Goal: Feedback & Contribution: Submit feedback/report problem

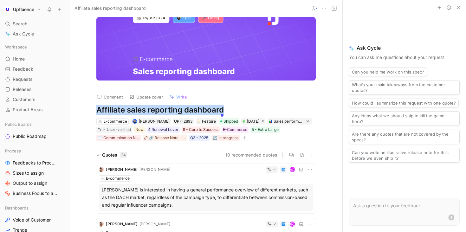
click at [458, 5] on icon "button" at bounding box center [458, 7] width 5 height 5
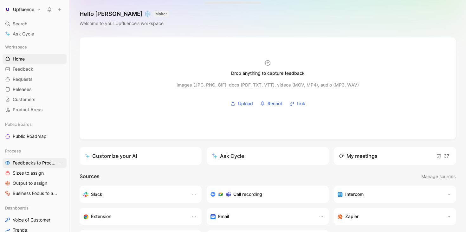
click at [36, 165] on span "Feedbacks to Process" at bounding box center [35, 163] width 45 height 6
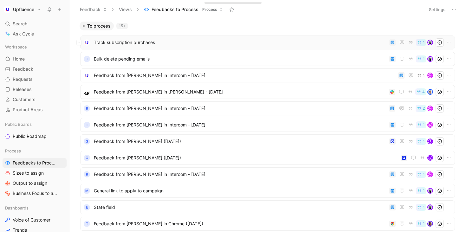
click at [183, 41] on span "Track subscription purchases" at bounding box center [240, 43] width 293 height 8
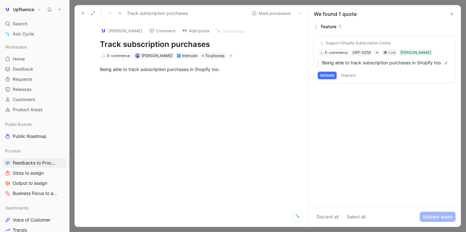
click at [329, 76] on button "Validate" at bounding box center [327, 76] width 19 height 8
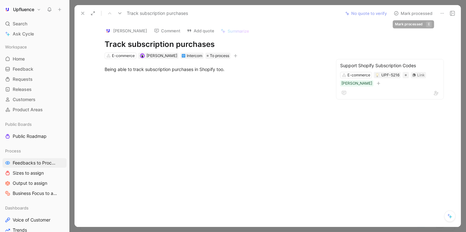
click at [414, 13] on button "Mark processed" at bounding box center [413, 13] width 44 height 9
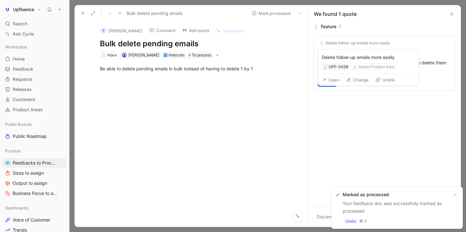
click at [385, 84] on button "Unlink" at bounding box center [385, 79] width 25 height 9
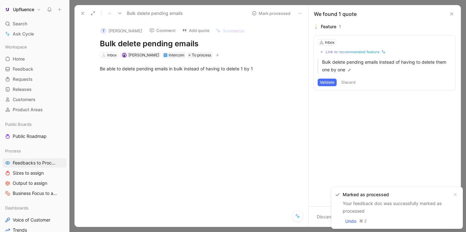
click at [366, 51] on div "Link to recommended feature" at bounding box center [353, 51] width 54 height 5
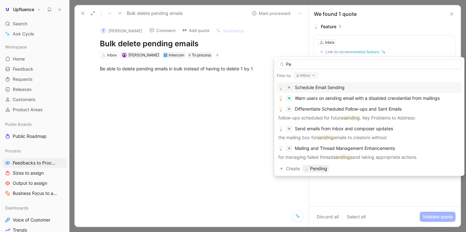
type input "P"
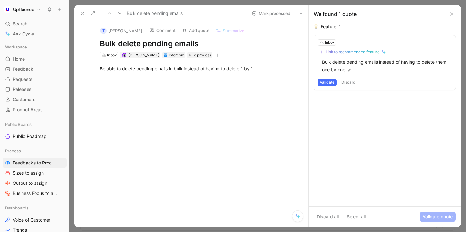
click at [351, 51] on div "Link to recommended feature" at bounding box center [353, 51] width 54 height 5
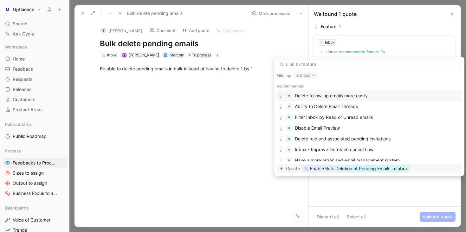
click at [350, 169] on span "Enable Bulk Deletion of Pending Emails in Inbox" at bounding box center [359, 169] width 98 height 8
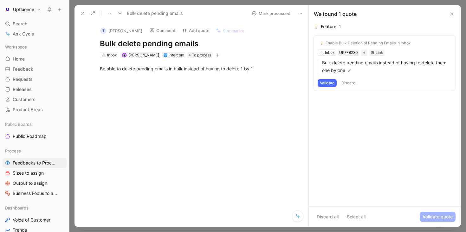
click at [328, 82] on button "Validate" at bounding box center [327, 83] width 19 height 8
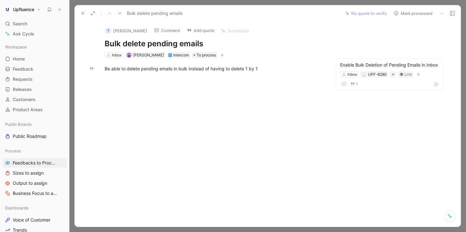
click at [416, 13] on button "Mark processed" at bounding box center [413, 13] width 44 height 9
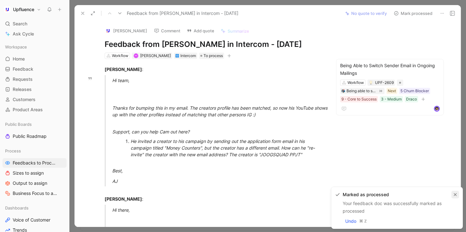
click at [456, 195] on icon "button" at bounding box center [455, 194] width 3 height 3
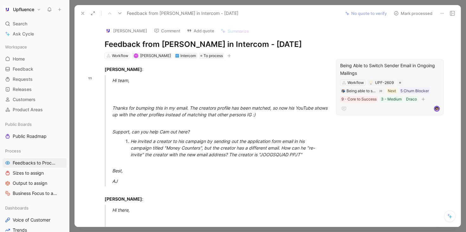
click at [394, 68] on div "Being Able to Switch Sender Email in Ongoing Mailings" at bounding box center [390, 69] width 100 height 15
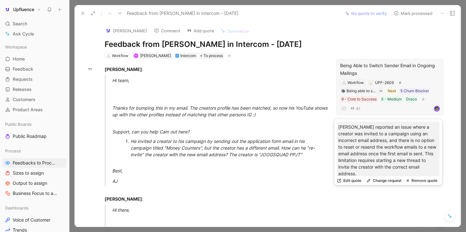
click at [385, 107] on div "41" at bounding box center [390, 109] width 100 height 8
click at [383, 179] on button "Change request" at bounding box center [384, 180] width 40 height 9
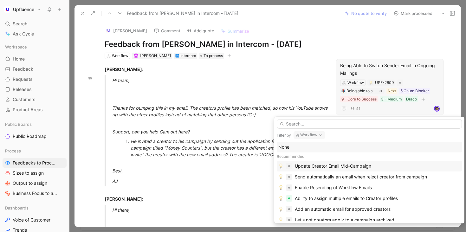
click at [345, 166] on div "Update Creator Email Mid-Campaign" at bounding box center [333, 166] width 76 height 8
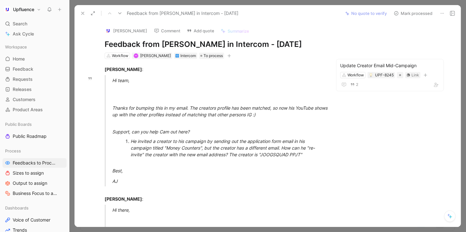
click at [422, 13] on button "Mark processed" at bounding box center [413, 13] width 44 height 9
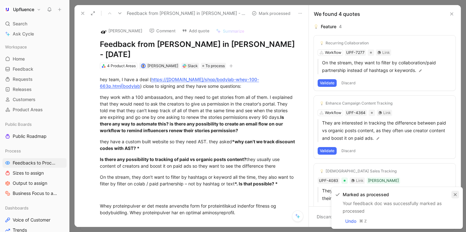
click at [454, 194] on icon "button" at bounding box center [455, 195] width 4 height 4
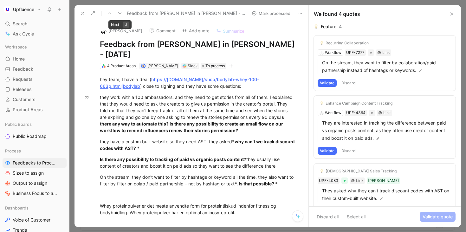
click at [118, 15] on icon at bounding box center [119, 13] width 5 height 5
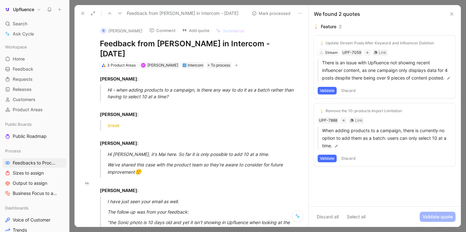
click at [329, 159] on button "Validate" at bounding box center [327, 159] width 19 height 8
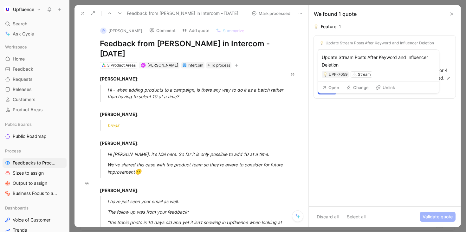
click at [387, 89] on button "Unlink" at bounding box center [385, 87] width 25 height 9
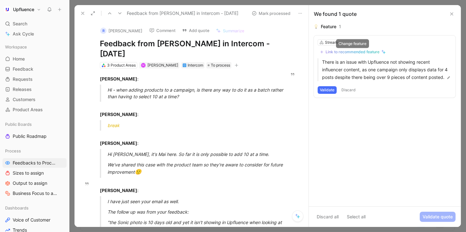
click at [368, 51] on div "Link to recommended feature" at bounding box center [353, 51] width 54 height 5
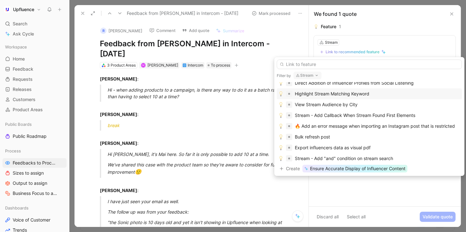
scroll to position [197, 0]
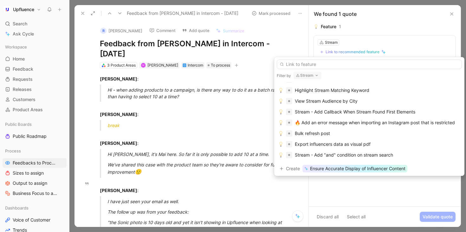
click at [364, 66] on input "text" at bounding box center [369, 65] width 185 height 10
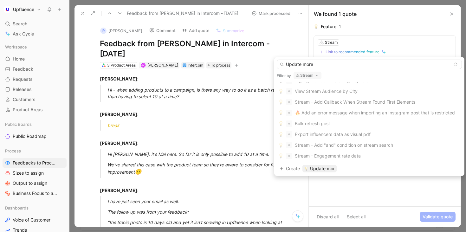
scroll to position [73, 0]
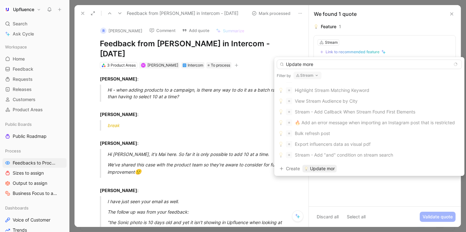
type input "Update more"
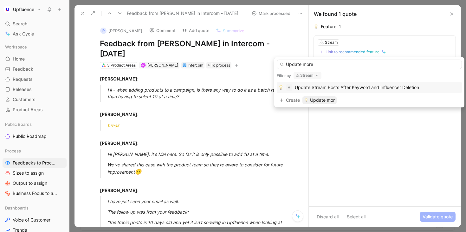
scroll to position [0, 0]
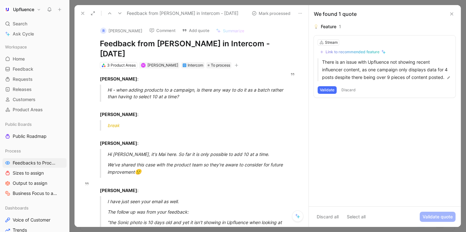
click at [329, 89] on button "Validate" at bounding box center [327, 90] width 19 height 8
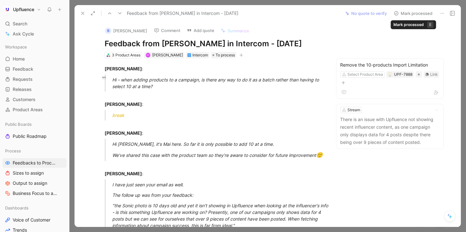
click at [409, 14] on button "Mark processed" at bounding box center [413, 13] width 44 height 9
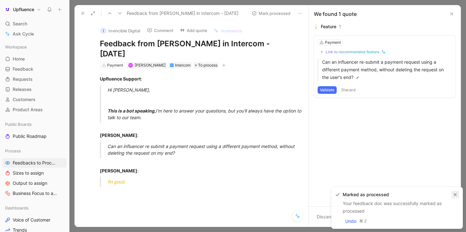
click at [454, 196] on icon "button" at bounding box center [455, 195] width 4 height 4
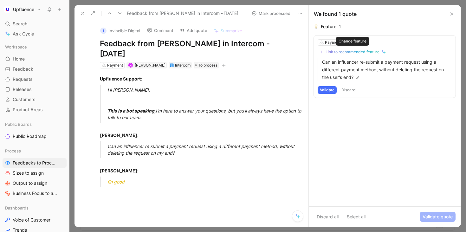
click at [375, 50] on div "Link to recommended feature" at bounding box center [353, 51] width 54 height 5
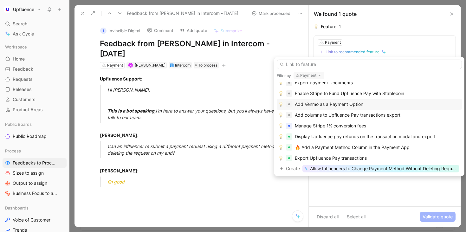
scroll to position [282, 0]
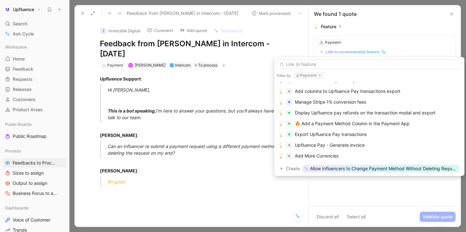
click at [368, 66] on input "text" at bounding box center [369, 65] width 185 height 10
type input "E"
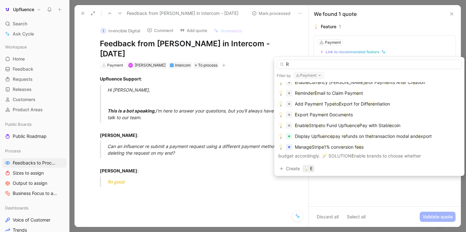
scroll to position [0, 0]
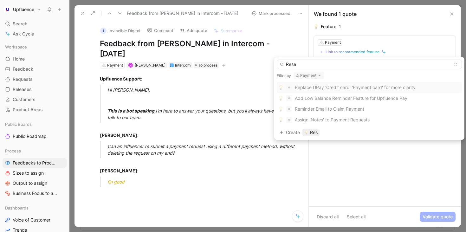
type input "Reset"
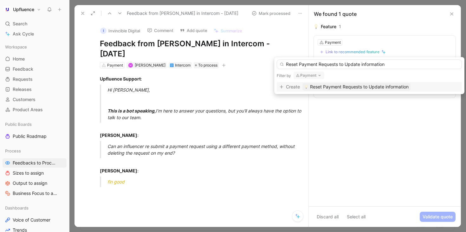
type input "Reset Payment Requests to Update information"
click at [350, 88] on span "Reset Payment Requests to Update information" at bounding box center [359, 87] width 99 height 8
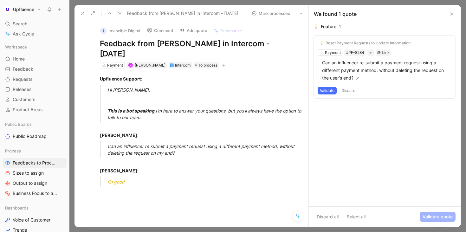
click at [327, 87] on button "Validate" at bounding box center [327, 91] width 19 height 8
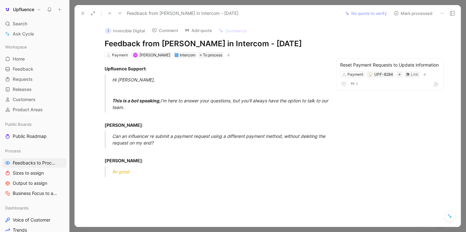
click at [412, 13] on button "Mark processed" at bounding box center [413, 13] width 44 height 9
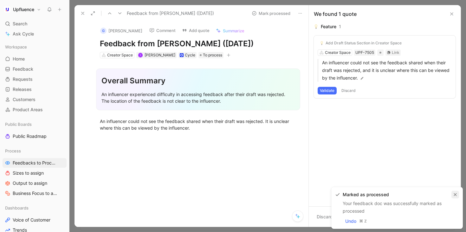
click at [456, 193] on icon "button" at bounding box center [455, 195] width 4 height 4
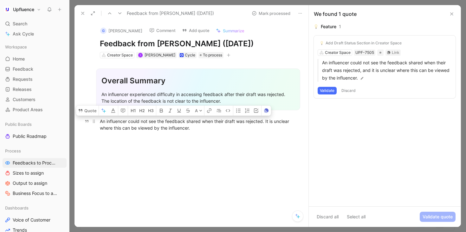
drag, startPoint x: 98, startPoint y: 122, endPoint x: 191, endPoint y: 129, distance: 93.5
click at [191, 129] on p "An influencer could not see the feedback shared when their draft was rejected. …" at bounding box center [198, 124] width 221 height 17
click at [191, 129] on div "An influencer could not see the feedback shared when their draft was rejected. …" at bounding box center [198, 124] width 197 height 13
drag, startPoint x: 195, startPoint y: 129, endPoint x: 95, endPoint y: 121, distance: 99.9
click at [95, 121] on p "An influencer could not see the feedback shared when their draft was rejected. …" at bounding box center [198, 124] width 221 height 17
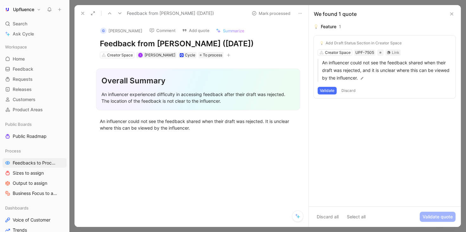
click at [367, 126] on div "Feature 1 Add Draft Status Section in Creator Space Creator Space UPF-7505 Link…" at bounding box center [385, 115] width 152 height 184
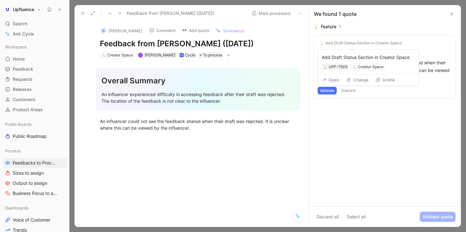
click at [384, 79] on button "Unlink" at bounding box center [385, 79] width 25 height 9
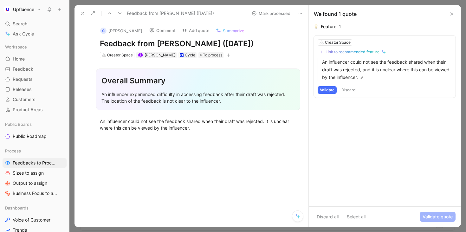
click at [329, 91] on button "Validate" at bounding box center [327, 90] width 19 height 8
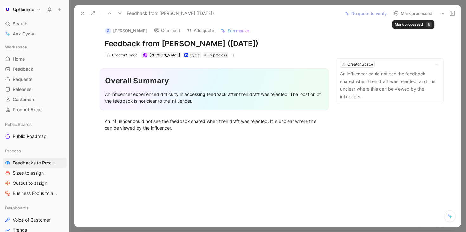
click at [418, 14] on button "Mark processed" at bounding box center [413, 13] width 44 height 9
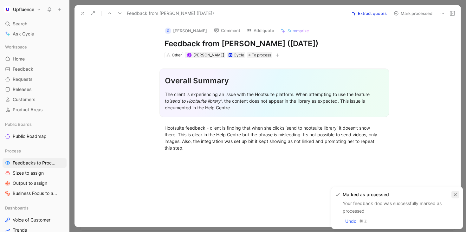
click at [456, 193] on icon "button" at bounding box center [455, 195] width 4 height 4
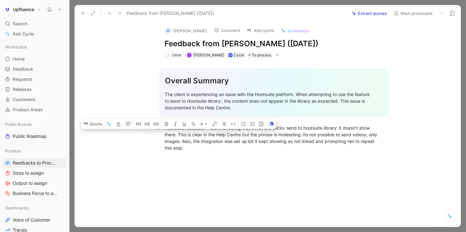
drag, startPoint x: 175, startPoint y: 133, endPoint x: 222, endPoint y: 148, distance: 48.5
click at [222, 148] on div "Hootsuite feedback - client is finding that when she clicks ‘send to hootsuite …" at bounding box center [274, 138] width 219 height 27
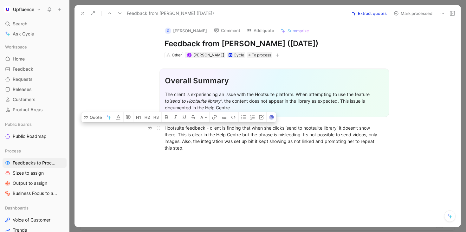
drag, startPoint x: 192, startPoint y: 147, endPoint x: 175, endPoint y: 125, distance: 28.0
click at [175, 125] on div "Hootsuite feedback - client is finding that when she clicks ‘send to hootsuite …" at bounding box center [274, 138] width 219 height 27
click at [200, 139] on div "Hootsuite feedback - client is finding that when she clicks ‘send to hootsuite …" at bounding box center [274, 138] width 219 height 27
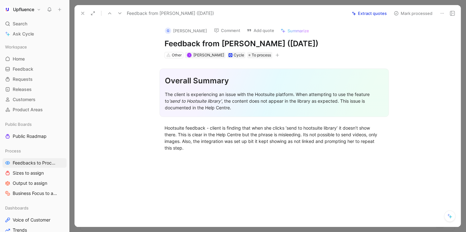
click at [216, 30] on button "Comment" at bounding box center [227, 30] width 32 height 9
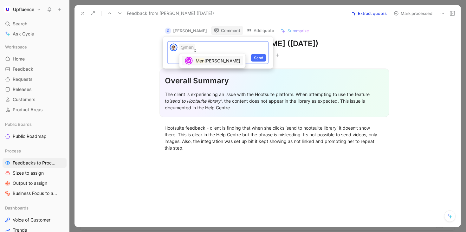
click at [201, 62] on mark "Men" at bounding box center [200, 60] width 9 height 5
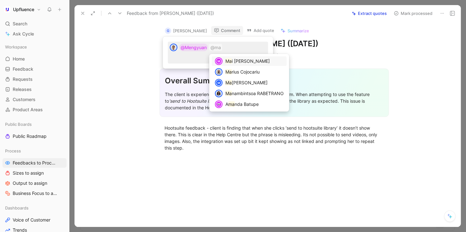
click at [234, 62] on span "[PERSON_NAME]" at bounding box center [251, 60] width 38 height 5
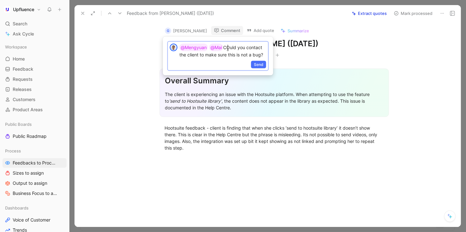
click at [229, 49] on p "@Mengyuan @Mai COuld you contact the client to make sure this is not a bug?" at bounding box center [222, 51] width 87 height 14
click at [261, 64] on span "Send" at bounding box center [259, 64] width 10 height 6
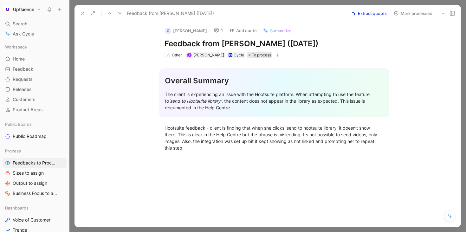
click at [252, 58] on span "To process" at bounding box center [261, 55] width 19 height 6
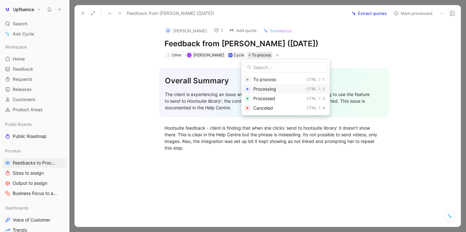
click at [261, 90] on span "Processing" at bounding box center [264, 88] width 23 height 5
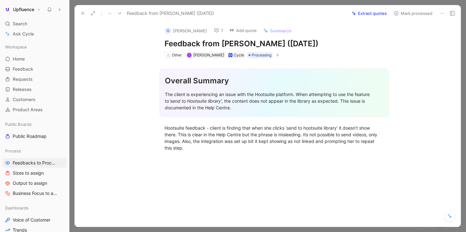
click at [121, 14] on icon at bounding box center [119, 13] width 5 height 5
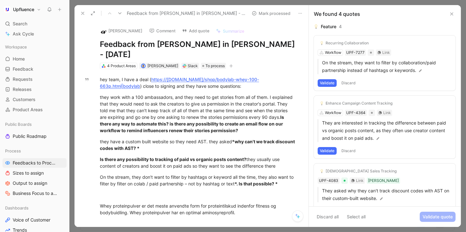
click at [123, 11] on button at bounding box center [119, 13] width 9 height 9
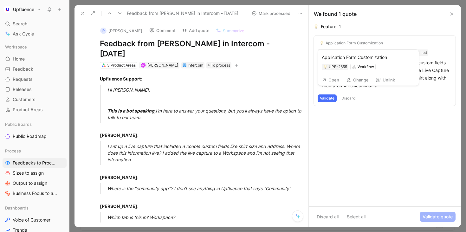
click at [387, 80] on button "Unlink" at bounding box center [385, 79] width 25 height 9
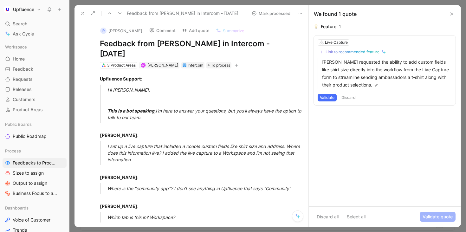
click at [368, 52] on div "Link to recommended feature" at bounding box center [353, 51] width 54 height 5
click at [330, 42] on div "Live Capture" at bounding box center [336, 42] width 23 height 6
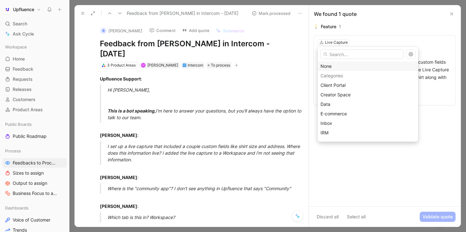
click at [332, 66] on div "None" at bounding box center [367, 66] width 95 height 8
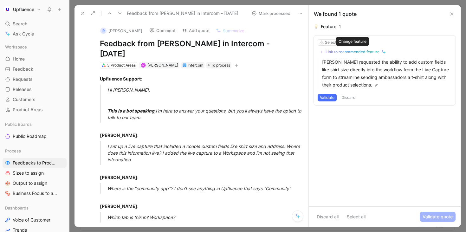
click at [351, 52] on div "Link to recommended feature" at bounding box center [353, 51] width 54 height 5
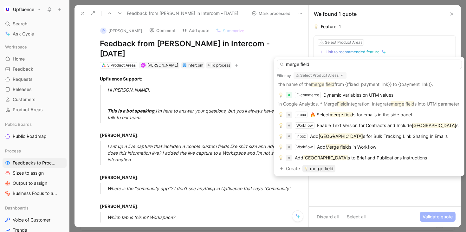
scroll to position [102, 0]
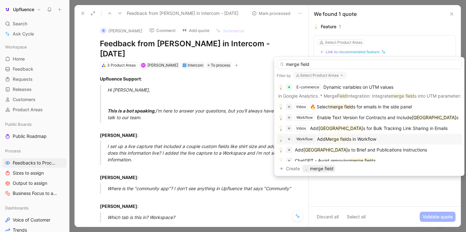
type input "merge field"
click at [364, 136] on div "Add Merge field s in Workflow" at bounding box center [346, 139] width 59 height 8
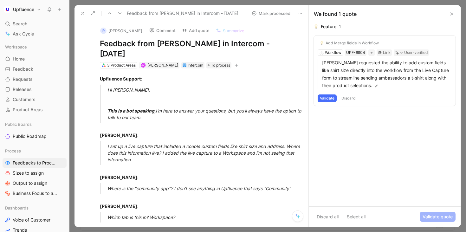
click at [327, 98] on button "Validate" at bounding box center [327, 98] width 19 height 8
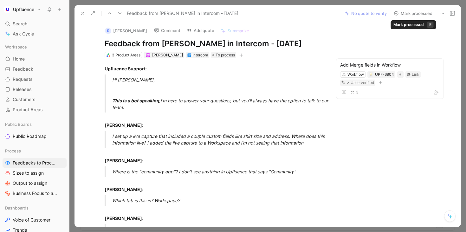
click at [410, 14] on button "Mark processed" at bounding box center [413, 13] width 44 height 9
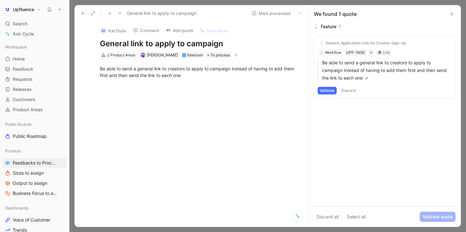
click at [328, 91] on button "Validate" at bounding box center [327, 91] width 19 height 8
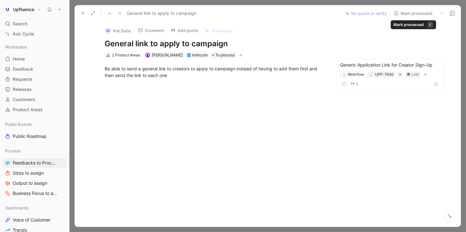
click at [420, 14] on button "Mark processed" at bounding box center [413, 13] width 44 height 9
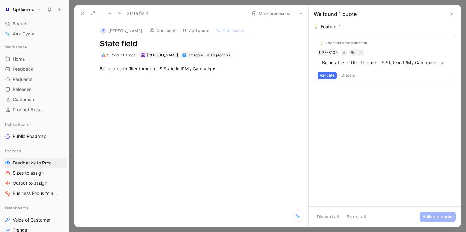
click at [388, 80] on div "IRM filters modification UPF-3105 Link Being able to filter through US State in…" at bounding box center [385, 60] width 142 height 48
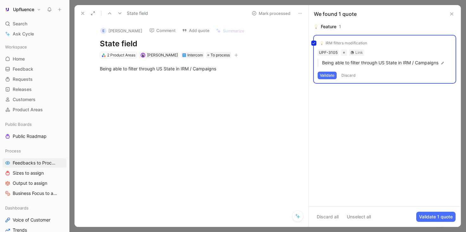
click at [357, 43] on div "IRM filters modification UPF-3105 Link Being able to filter through US State in…" at bounding box center [385, 60] width 142 height 48
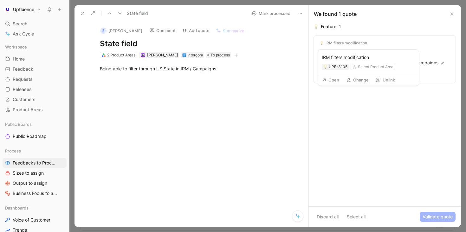
click at [379, 78] on use at bounding box center [378, 80] width 4 height 4
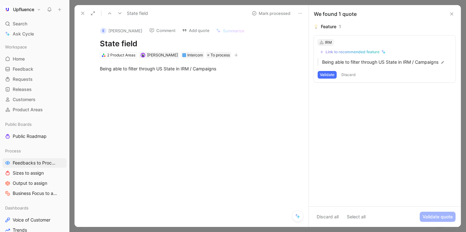
click at [326, 40] on div "IRM" at bounding box center [328, 42] width 7 height 6
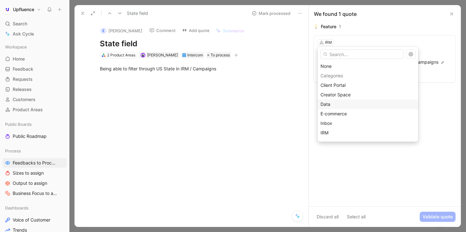
click at [335, 105] on div "Data" at bounding box center [367, 104] width 95 height 8
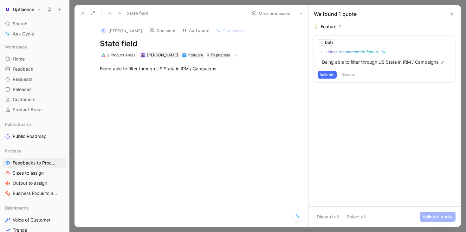
click at [340, 55] on button "Link to recommended feature" at bounding box center [353, 52] width 70 height 8
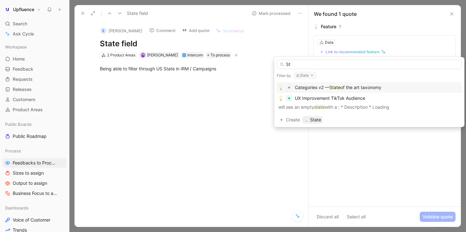
type input "S"
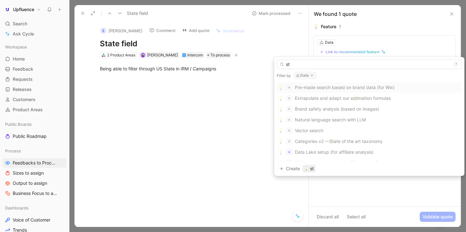
type input "sta"
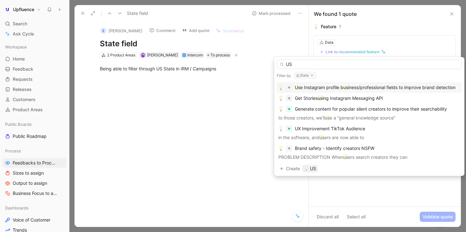
click at [311, 76] on icon "button" at bounding box center [311, 75] width 5 height 5
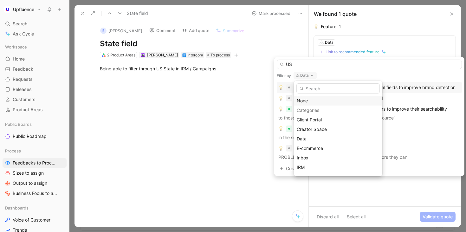
click at [311, 101] on div "None" at bounding box center [338, 101] width 83 height 8
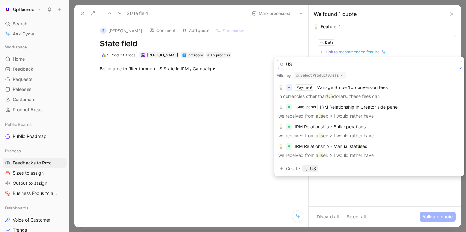
click at [322, 64] on input "US" at bounding box center [369, 65] width 185 height 10
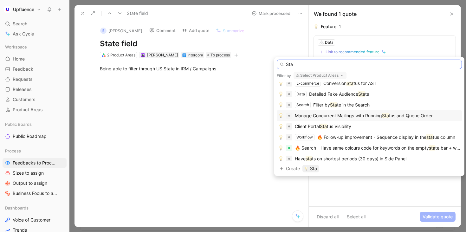
scroll to position [124, 0]
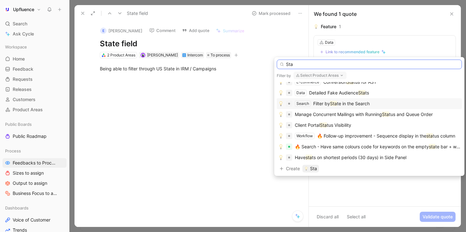
type input "Sta"
click at [375, 103] on div "Search Filter by Sta te in the Search" at bounding box center [369, 104] width 182 height 8
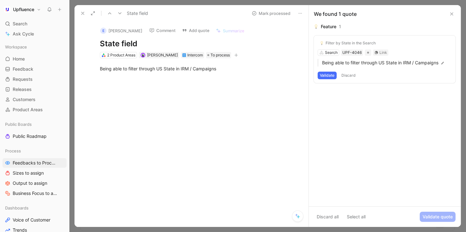
click at [329, 75] on button "Validate" at bounding box center [327, 76] width 19 height 8
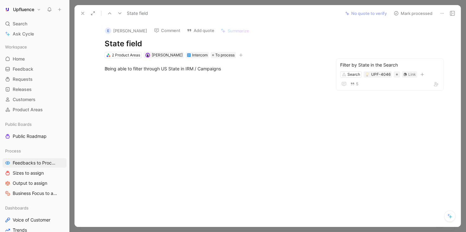
click at [406, 11] on button "Mark processed" at bounding box center [413, 13] width 44 height 9
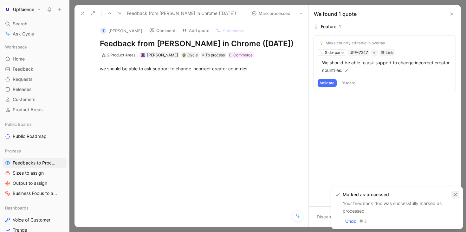
click at [455, 194] on icon "button" at bounding box center [455, 194] width 3 height 3
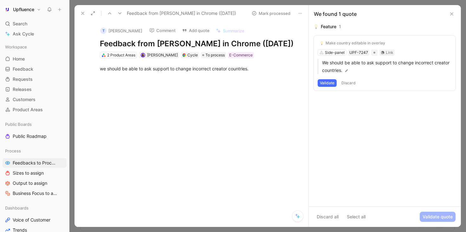
click at [331, 83] on button "Validate" at bounding box center [327, 83] width 19 height 8
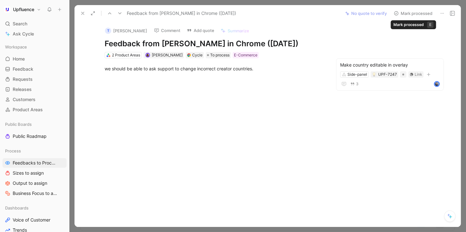
click at [425, 12] on button "Mark processed" at bounding box center [413, 13] width 44 height 9
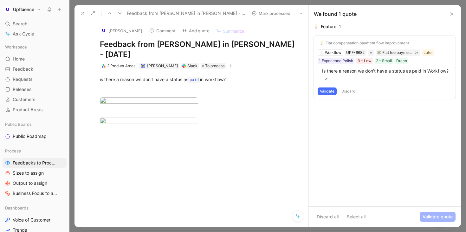
click at [330, 88] on button "Validate" at bounding box center [327, 91] width 19 height 8
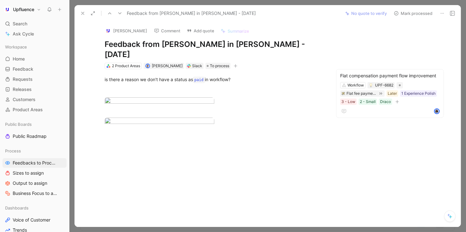
click at [420, 13] on button "Mark processed" at bounding box center [413, 13] width 44 height 9
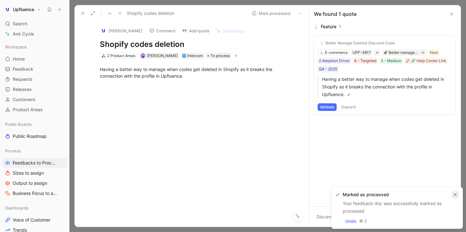
click at [455, 193] on icon "button" at bounding box center [455, 195] width 4 height 4
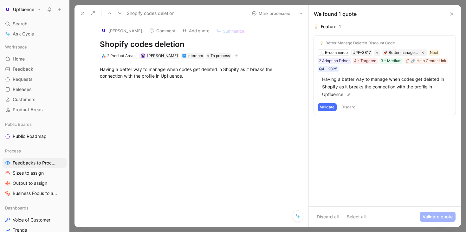
click at [328, 108] on button "Validate" at bounding box center [327, 107] width 19 height 8
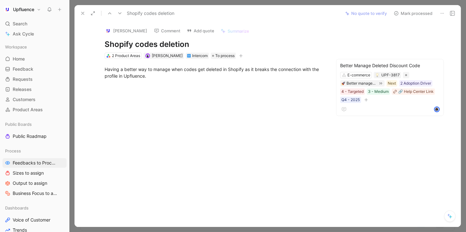
click at [421, 13] on button "Mark processed" at bounding box center [413, 13] width 44 height 9
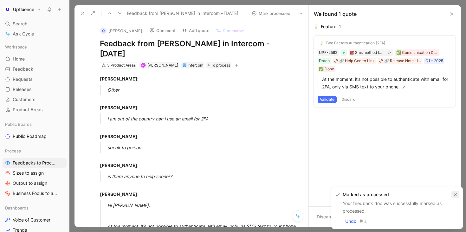
click at [455, 196] on icon "button" at bounding box center [455, 195] width 4 height 4
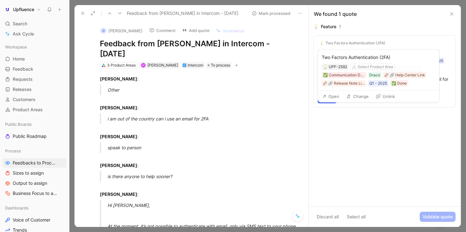
click at [386, 96] on button "Unlink" at bounding box center [385, 96] width 25 height 9
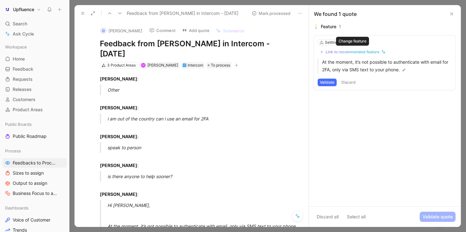
click at [354, 52] on div "Link to recommended feature" at bounding box center [353, 51] width 54 height 5
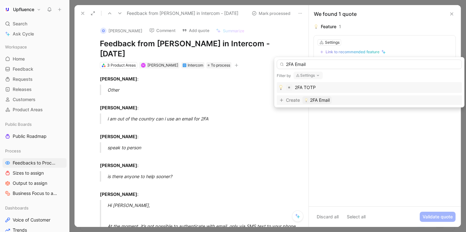
type input "2FA Email"
click at [324, 101] on span "2FA Email" at bounding box center [320, 100] width 20 height 8
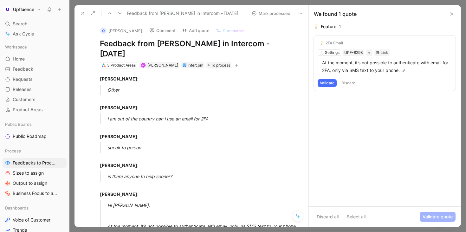
click at [327, 82] on button "Validate" at bounding box center [327, 83] width 19 height 8
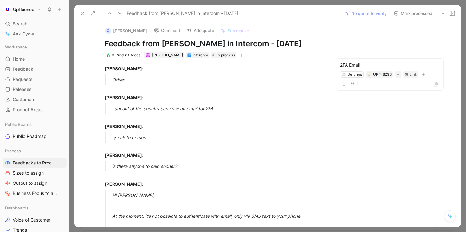
click at [415, 14] on button "Mark processed" at bounding box center [413, 13] width 44 height 9
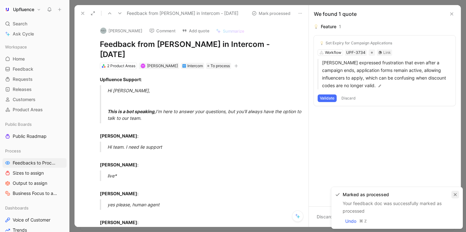
click at [454, 192] on button "button" at bounding box center [455, 195] width 8 height 8
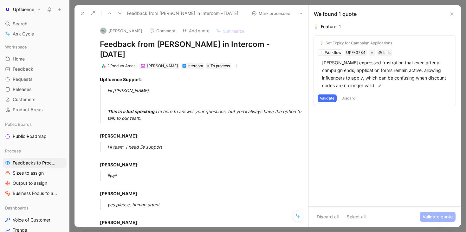
click at [331, 98] on button "Validate" at bounding box center [327, 98] width 19 height 8
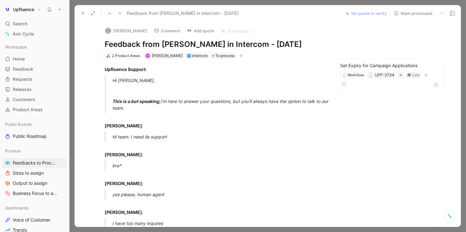
click at [417, 15] on button "Mark processed" at bounding box center [413, 13] width 44 height 9
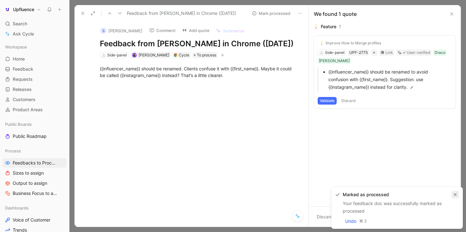
click at [453, 193] on icon "button" at bounding box center [455, 195] width 4 height 4
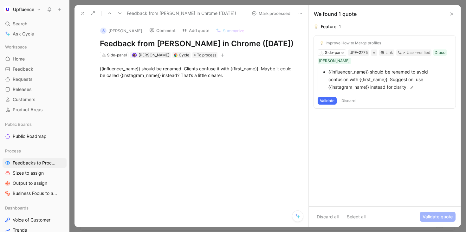
click at [351, 102] on button "Discard" at bounding box center [348, 101] width 19 height 8
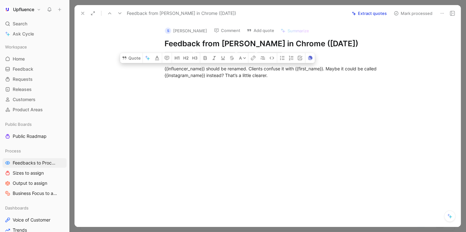
drag, startPoint x: 273, startPoint y: 78, endPoint x: 150, endPoint y: 71, distance: 123.2
click at [150, 71] on div "{{influencer_name}} should be renamed. Clients confuse it with {{first_name}}. …" at bounding box center [274, 71] width 373 height 27
click at [135, 57] on button "Quote" at bounding box center [131, 58] width 23 height 10
click at [376, 14] on button "Extract quotes" at bounding box center [369, 13] width 41 height 9
click at [327, 106] on div at bounding box center [274, 121] width 373 height 70
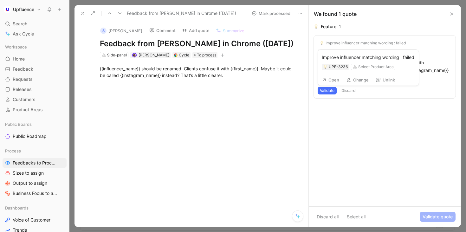
click at [386, 77] on button "Unlink" at bounding box center [385, 79] width 25 height 9
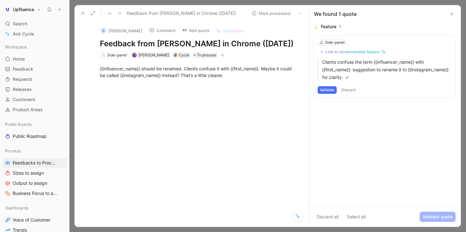
click at [326, 93] on button "Validate" at bounding box center [327, 90] width 19 height 8
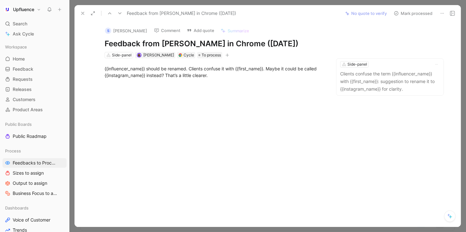
click at [401, 14] on button "Mark processed" at bounding box center [413, 13] width 44 height 9
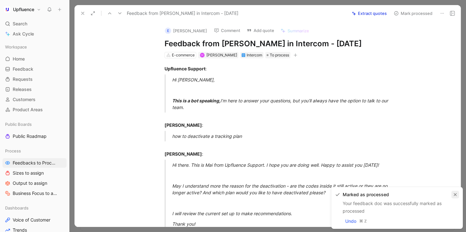
click at [454, 192] on button "button" at bounding box center [455, 195] width 8 height 8
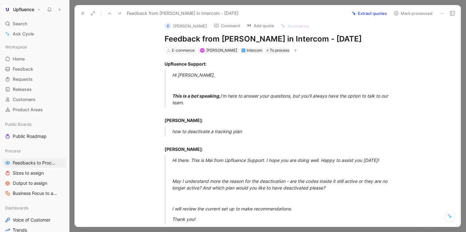
scroll to position [5, 0]
click at [121, 14] on icon at bounding box center [119, 13] width 5 height 5
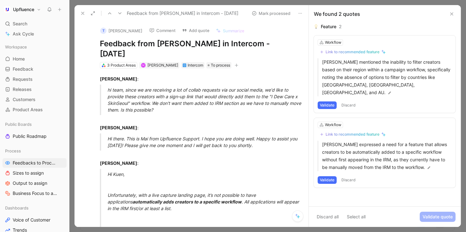
click at [120, 15] on icon at bounding box center [119, 13] width 5 height 5
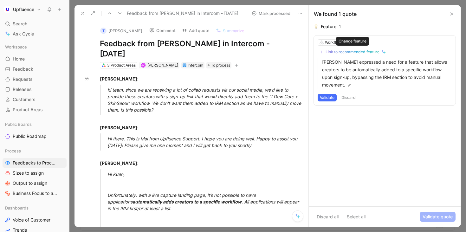
click at [369, 53] on div "Link to recommended feature" at bounding box center [353, 51] width 54 height 5
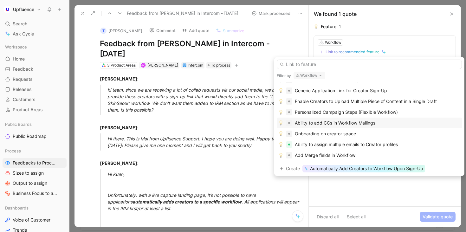
scroll to position [16, 0]
click at [307, 73] on button "Workflow" at bounding box center [310, 76] width 32 height 8
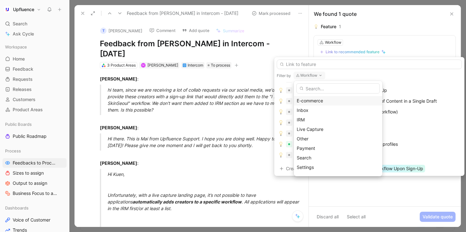
scroll to position [56, 0]
click at [320, 122] on span "Live Capture" at bounding box center [310, 120] width 27 height 5
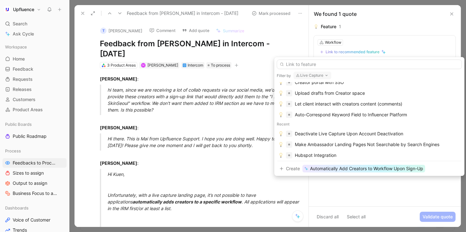
scroll to position [0, 0]
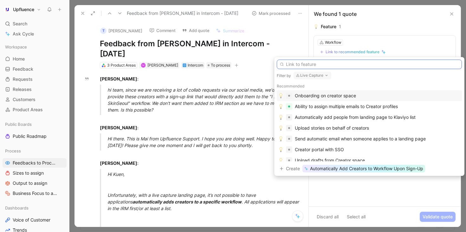
click at [349, 63] on input "text" at bounding box center [369, 65] width 185 height 10
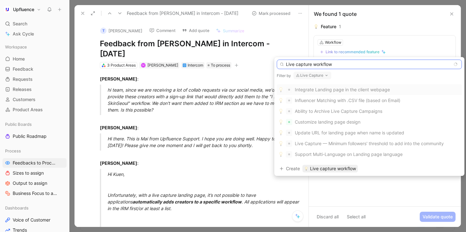
scroll to position [158, 0]
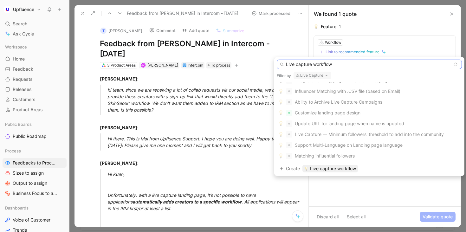
drag, startPoint x: 338, startPoint y: 62, endPoint x: 247, endPoint y: 62, distance: 91.6
click at [247, 62] on body "Upfluence Search ⌘ K Ask Cycle Workspace Home G then H Feedback G then F Reques…" at bounding box center [233, 116] width 466 height 232
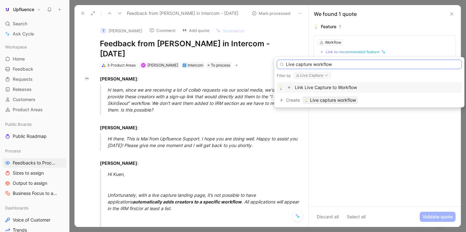
type input "Live capture workflow"
click at [348, 87] on span "Link Live Capture to Workflow" at bounding box center [326, 87] width 62 height 5
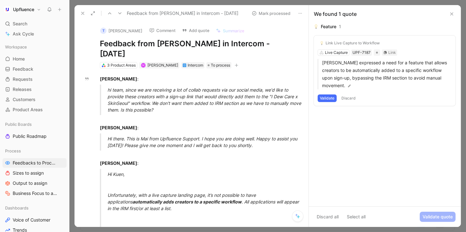
click at [327, 100] on button "Validate" at bounding box center [327, 98] width 19 height 8
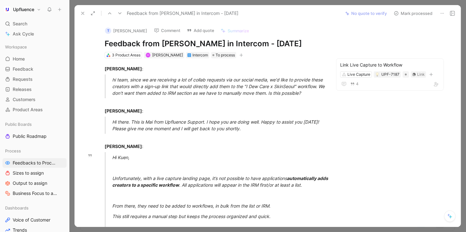
click at [407, 12] on button "Mark processed" at bounding box center [413, 13] width 44 height 9
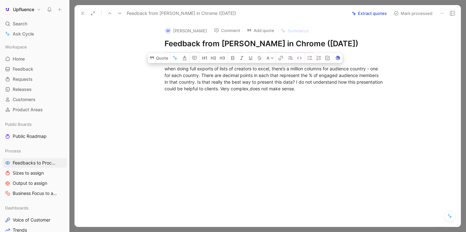
drag, startPoint x: 164, startPoint y: 68, endPoint x: 348, endPoint y: 103, distance: 187.7
click at [348, 103] on div "Quote A when doing full exports of lists of creators to excel, there’s a millio…" at bounding box center [274, 113] width 373 height 110
click at [348, 103] on div at bounding box center [274, 134] width 373 height 70
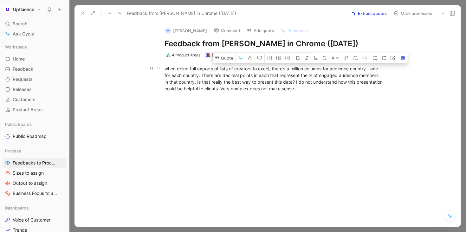
drag, startPoint x: 347, startPoint y: 84, endPoint x: 270, endPoint y: 68, distance: 78.1
click at [270, 68] on div "when doing full exports of lists of creators to excel, there’s a million column…" at bounding box center [274, 78] width 219 height 27
click at [315, 81] on div "when doing full exports of lists of creators to excel, there’s a million column…" at bounding box center [274, 78] width 219 height 27
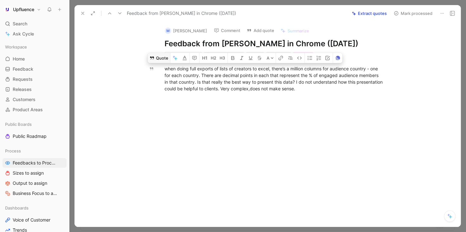
drag, startPoint x: 347, startPoint y: 89, endPoint x: 158, endPoint y: 55, distance: 192.0
click at [158, 55] on div "M Amanda Mount Comment Add quote Summarize Feedback from Amanda Mount in Chrome…" at bounding box center [267, 124] width 386 height 205
click at [394, 23] on div "M Amanda Mount Comment Add quote Summarize Feedback from Amanda Mount in Chrome…" at bounding box center [273, 40] width 243 height 37
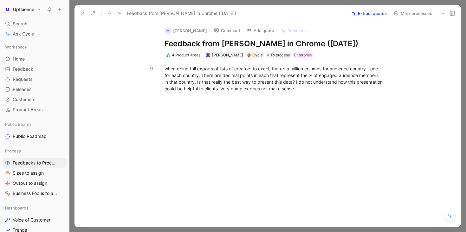
click at [404, 12] on button "Mark processed" at bounding box center [413, 13] width 44 height 9
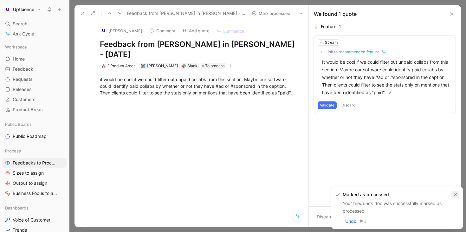
click at [456, 195] on icon "button" at bounding box center [455, 194] width 3 height 3
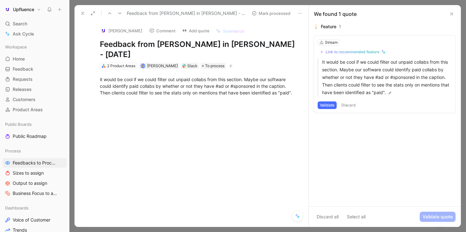
drag, startPoint x: 119, startPoint y: 13, endPoint x: 137, endPoint y: 47, distance: 37.9
click at [137, 47] on div "Feedback from Lana Wilson in Slack - 8/11/2025 Mark processed Lana Wilson Comme…" at bounding box center [191, 116] width 234 height 222
click at [121, 11] on icon at bounding box center [119, 13] width 5 height 5
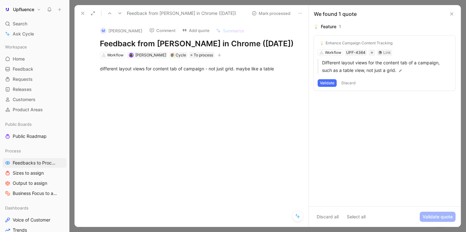
click at [120, 14] on icon at bounding box center [119, 13] width 5 height 5
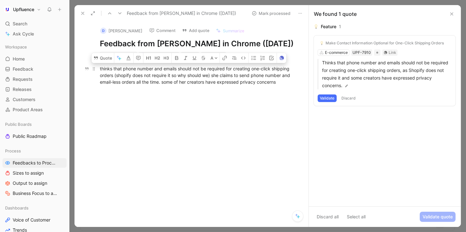
drag, startPoint x: 284, startPoint y: 89, endPoint x: 149, endPoint y: 74, distance: 135.6
click at [149, 74] on p "thinks that phone number and emails should not be required for creating one-cli…" at bounding box center [198, 75] width 221 height 24
click at [327, 98] on button "Validate" at bounding box center [327, 98] width 19 height 8
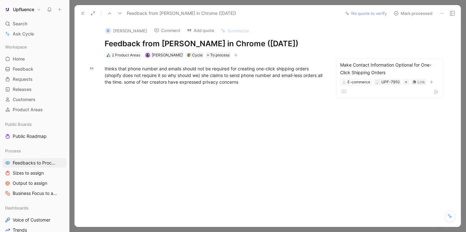
click at [422, 16] on button "Mark processed" at bounding box center [413, 13] width 44 height 9
click at [85, 32] on div "d Karlina Riggs Comment Add quote Summarize Feedback from Karlina Riggs in Chro…" at bounding box center [267, 124] width 386 height 205
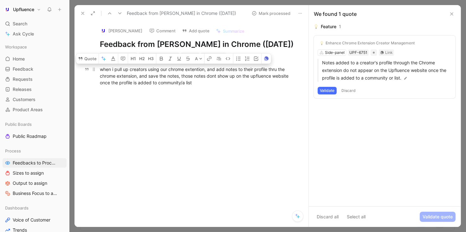
drag, startPoint x: 209, startPoint y: 84, endPoint x: 100, endPoint y: 66, distance: 110.9
click at [100, 66] on p "when i pull up creators using our chrome extention, and add notes to their prof…" at bounding box center [198, 76] width 221 height 24
click at [155, 84] on div "when i pull up creators using our chrome extention, and add notes to their prof…" at bounding box center [198, 76] width 197 height 20
drag, startPoint x: 210, startPoint y: 83, endPoint x: 117, endPoint y: 71, distance: 94.3
click at [117, 71] on div "when i pull up creators using our chrome extention, and add notes to their prof…" at bounding box center [198, 76] width 197 height 20
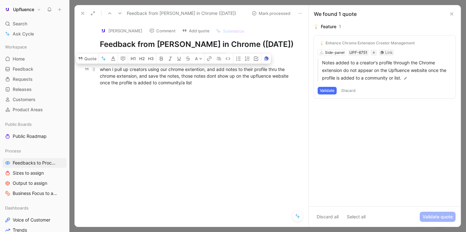
click at [207, 79] on div "when i pull up creators using our chrome extention, and add notes to their prof…" at bounding box center [198, 76] width 197 height 20
drag, startPoint x: 204, startPoint y: 83, endPoint x: 91, endPoint y: 66, distance: 113.9
click at [91, 66] on p "when i pull up creators using our chrome extention, and add notes to their prof…" at bounding box center [198, 76] width 221 height 24
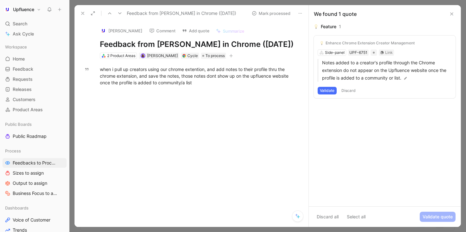
click at [148, 33] on button "Comment" at bounding box center [162, 30] width 32 height 9
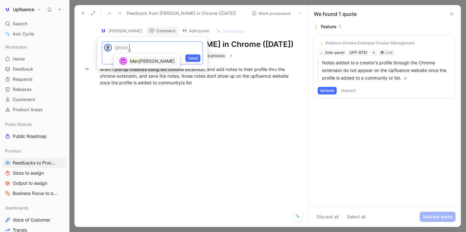
click at [142, 63] on span "gyuan LI" at bounding box center [157, 60] width 36 height 5
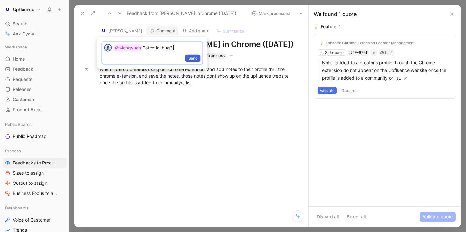
click at [191, 59] on span "Send" at bounding box center [193, 58] width 10 height 6
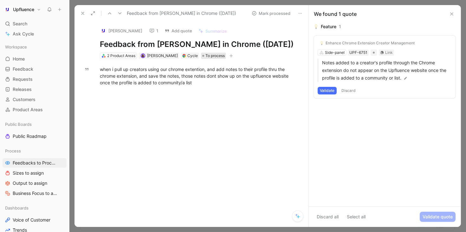
click at [208, 56] on span "To process" at bounding box center [214, 56] width 19 height 6
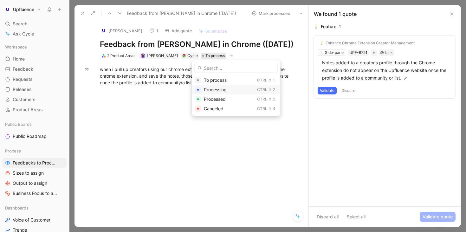
click at [223, 88] on span "Processing" at bounding box center [215, 89] width 23 height 5
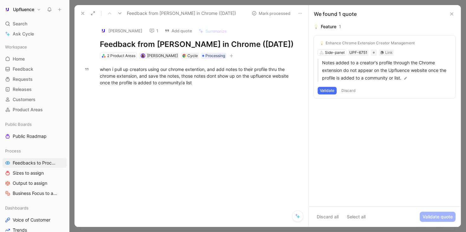
click at [350, 90] on button "Discard" at bounding box center [348, 91] width 19 height 8
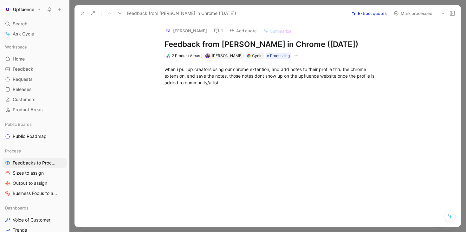
click at [120, 14] on icon at bounding box center [119, 13] width 5 height 5
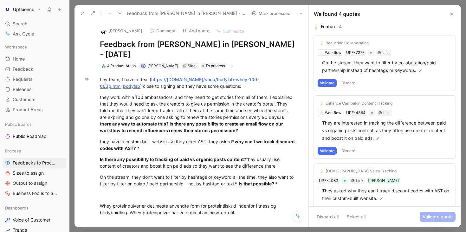
click at [122, 12] on icon at bounding box center [119, 13] width 5 height 5
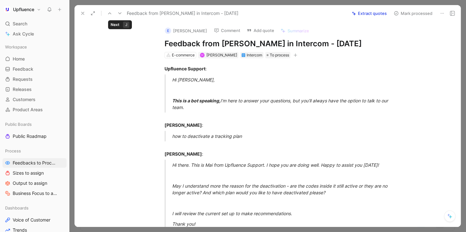
click at [122, 12] on icon at bounding box center [119, 13] width 5 height 5
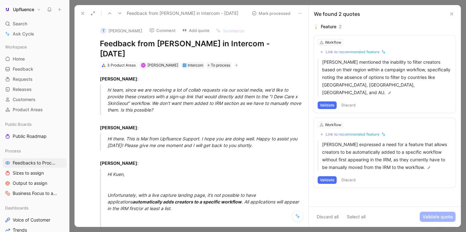
click at [122, 12] on icon at bounding box center [119, 13] width 5 height 5
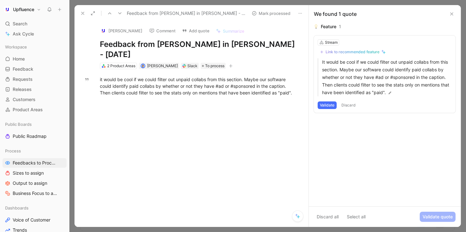
click at [119, 11] on icon at bounding box center [119, 13] width 5 height 5
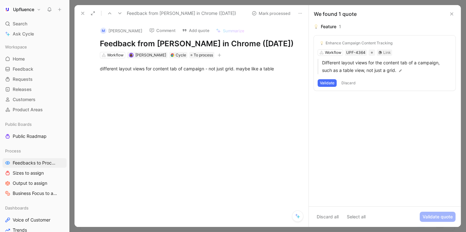
click at [119, 13] on use at bounding box center [119, 13] width 3 height 2
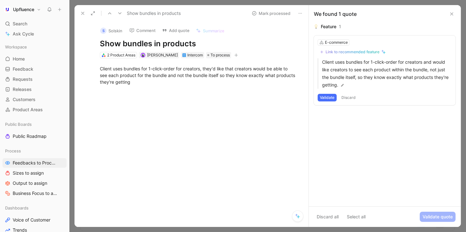
click at [119, 13] on use at bounding box center [119, 13] width 3 height 2
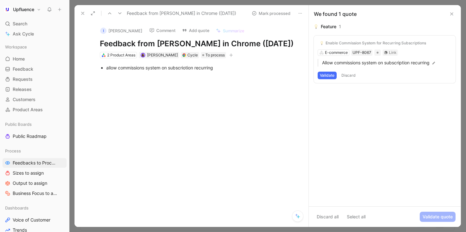
click at [325, 75] on button "Validate" at bounding box center [327, 76] width 19 height 8
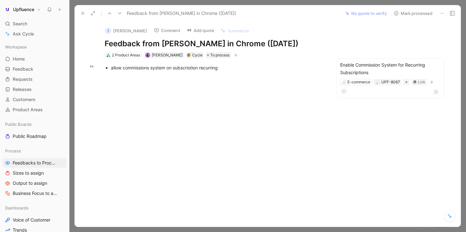
click at [24, 11] on h1 "Upfluence" at bounding box center [23, 10] width 21 height 6
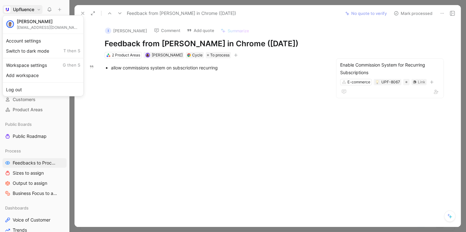
click at [24, 11] on div at bounding box center [233, 116] width 466 height 232
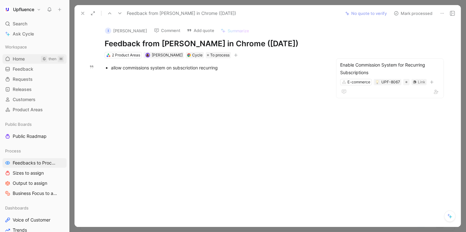
click at [17, 58] on span "Home" at bounding box center [19, 59] width 12 height 6
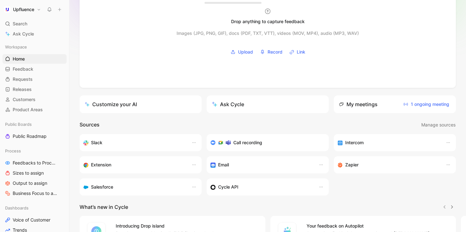
scroll to position [34, 0]
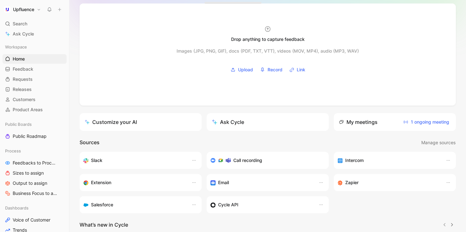
drag, startPoint x: 79, startPoint y: 142, endPoint x: 109, endPoint y: 142, distance: 30.1
click at [109, 142] on div "Drop anything to capture feedback Images (JPG, PNG, GIF), docs (PDF, TXT, VTT),…" at bounding box center [267, 163] width 397 height 321
click at [109, 142] on header "Sources Manage sources" at bounding box center [268, 143] width 376 height 8
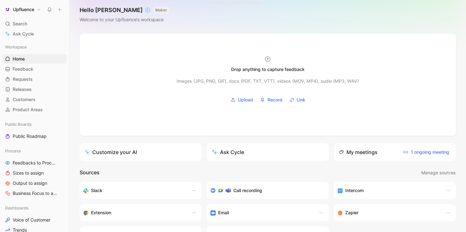
scroll to position [3, 0]
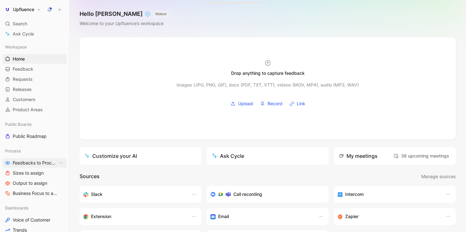
click at [47, 165] on span "Feedbacks to Process" at bounding box center [35, 163] width 45 height 6
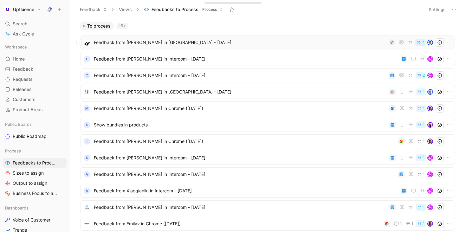
click at [228, 43] on span "Feedback from [PERSON_NAME] in [GEOGRAPHIC_DATA] - [DATE]" at bounding box center [240, 43] width 292 height 8
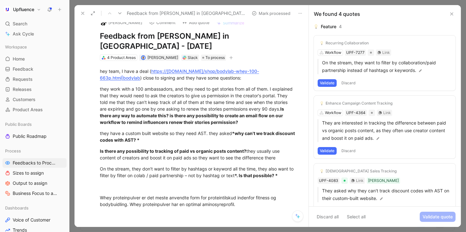
scroll to position [10, 0]
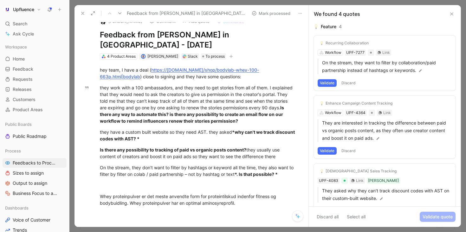
click at [349, 84] on button "Discard" at bounding box center [348, 83] width 19 height 8
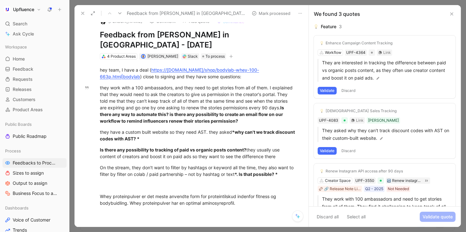
click at [353, 90] on button "Discard" at bounding box center [348, 91] width 19 height 8
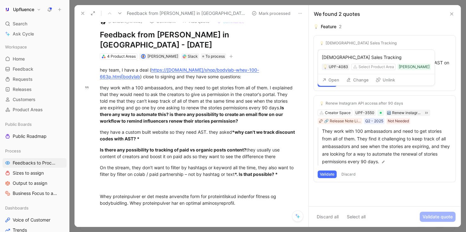
click at [380, 80] on icon at bounding box center [378, 79] width 5 height 5
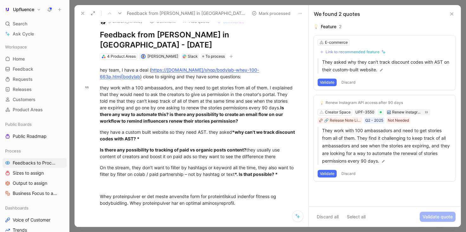
click at [341, 52] on div "Link to recommended feature" at bounding box center [353, 51] width 54 height 5
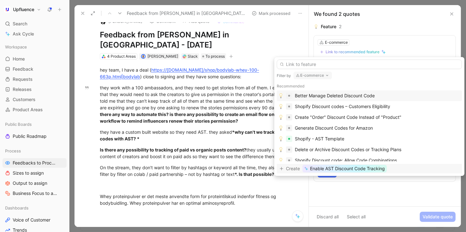
click at [364, 168] on span "Enable AST Discount Code Tracking" at bounding box center [347, 169] width 75 height 8
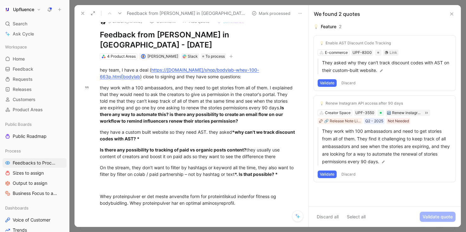
click at [328, 84] on button "Validate" at bounding box center [327, 83] width 19 height 8
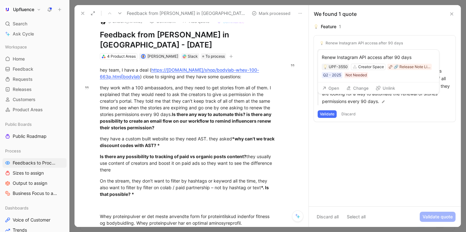
click at [386, 88] on button "Unlink" at bounding box center [385, 88] width 25 height 9
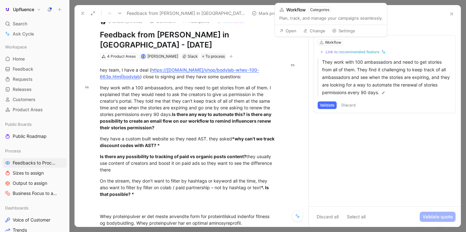
click at [344, 48] on button "Link to recommended feature" at bounding box center [353, 52] width 70 height 8
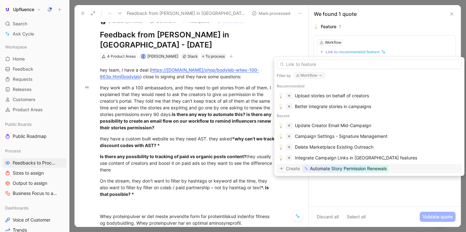
click at [314, 74] on button "Workflow" at bounding box center [310, 76] width 32 height 8
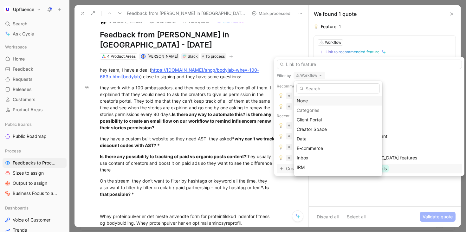
click at [305, 100] on div "None" at bounding box center [338, 101] width 83 height 8
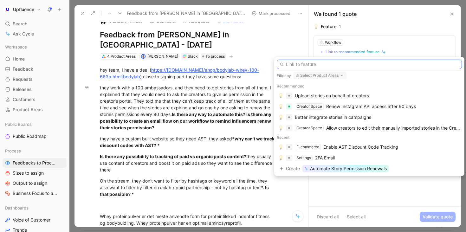
click at [313, 63] on input "text" at bounding box center [369, 65] width 185 height 10
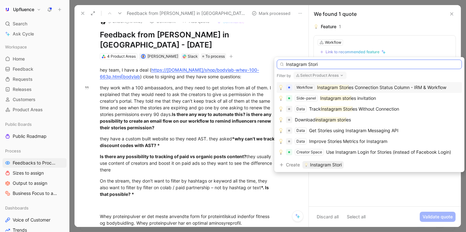
type input "Instagram Stori"
click at [376, 88] on span "es Connection Status Column - IRM & Workflow" at bounding box center [398, 87] width 98 height 5
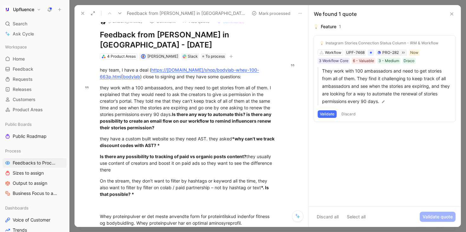
drag, startPoint x: 329, startPoint y: 109, endPoint x: 329, endPoint y: 114, distance: 5.1
click at [329, 114] on div "Instagram Stories Connection Status Column - IRM & Workflow Workflow UPF-7468 P…" at bounding box center [385, 79] width 142 height 86
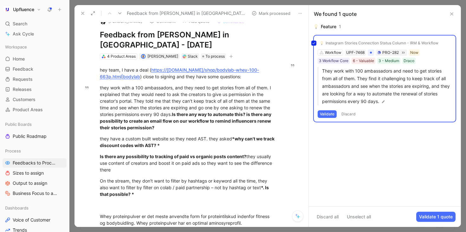
click at [329, 114] on div "Instagram Stories Connection Status Column - IRM & Workflow Workflow UPF-7468 P…" at bounding box center [385, 79] width 142 height 86
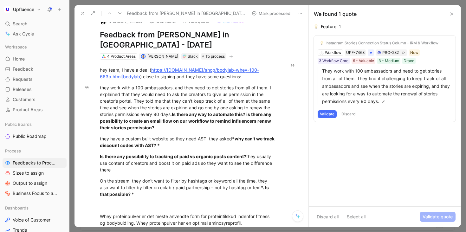
click at [329, 114] on button "Validate" at bounding box center [327, 114] width 19 height 8
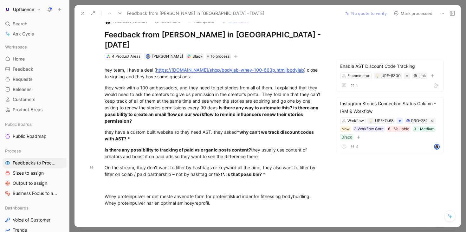
click at [409, 9] on div "Feedback from [PERSON_NAME] in [GEOGRAPHIC_DATA] - [DATE] No quote to verify Ma…" at bounding box center [267, 13] width 386 height 16
click at [407, 11] on button "Mark processed" at bounding box center [413, 13] width 44 height 9
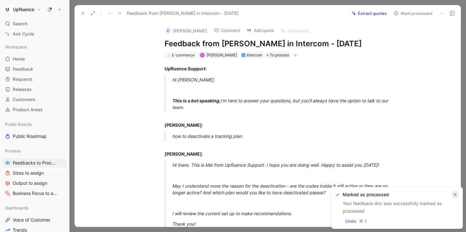
click at [455, 193] on icon "button" at bounding box center [455, 195] width 4 height 4
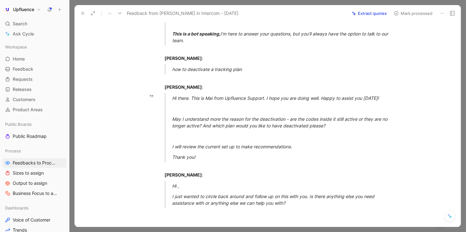
scroll to position [85, 0]
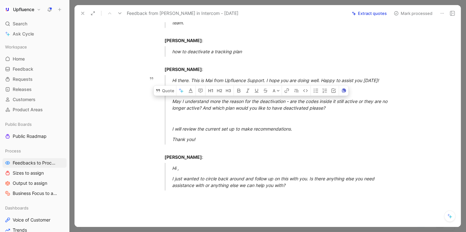
drag, startPoint x: 176, startPoint y: 100, endPoint x: 333, endPoint y: 108, distance: 157.4
click at [334, 108] on div "May I understand more the reason for the deactivation - are the codes inside it…" at bounding box center [281, 104] width 219 height 13
click at [333, 108] on div "May I understand more the reason for the deactivation - are the codes inside it…" at bounding box center [281, 104] width 219 height 13
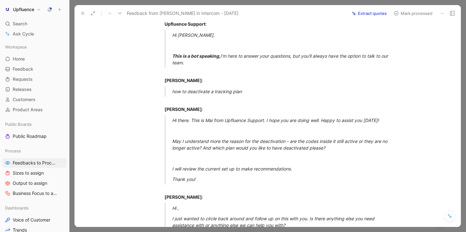
scroll to position [24, 0]
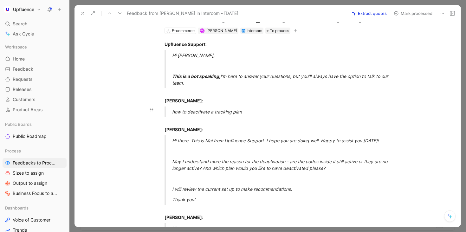
drag, startPoint x: 174, startPoint y: 112, endPoint x: 268, endPoint y: 112, distance: 94.1
click at [268, 112] on div "how to deactivate a tracking plan" at bounding box center [281, 111] width 219 height 7
drag, startPoint x: 171, startPoint y: 112, endPoint x: 263, endPoint y: 111, distance: 92.2
click at [264, 111] on blockquote "how to deactivate a tracking plan" at bounding box center [273, 112] width 243 height 10
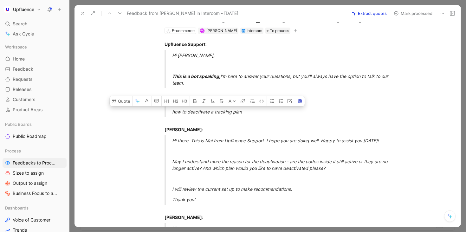
click at [119, 107] on div "Upfluence Support : Hi [PERSON_NAME], This is a bot speaking, I’m here to answe…" at bounding box center [274, 154] width 373 height 240
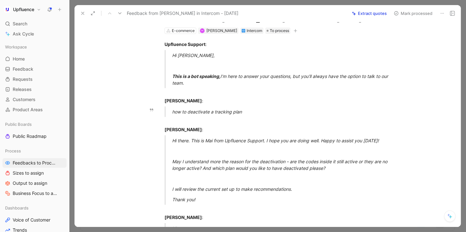
drag, startPoint x: 170, startPoint y: 111, endPoint x: 267, endPoint y: 108, distance: 97.0
click at [266, 108] on blockquote "how to deactivate a tracking plan" at bounding box center [273, 112] width 243 height 10
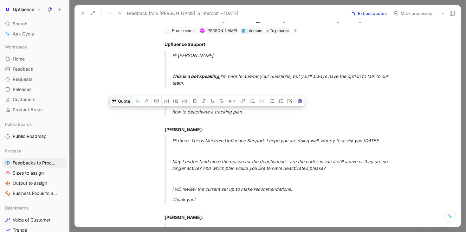
click at [119, 105] on button "Quote" at bounding box center [121, 101] width 23 height 10
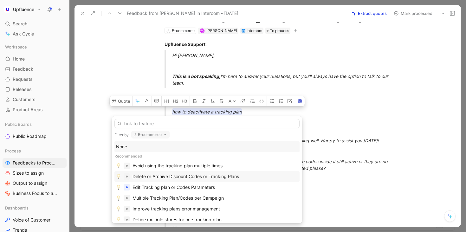
click at [217, 176] on div "Delete or Archive Discount Codes or Tracking Plans" at bounding box center [185, 177] width 107 height 8
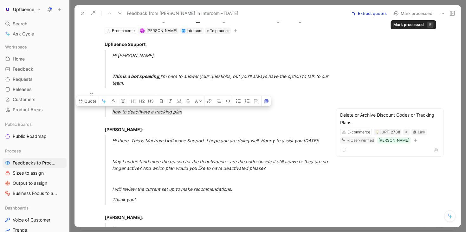
click at [420, 13] on button "Mark processed" at bounding box center [413, 13] width 44 height 9
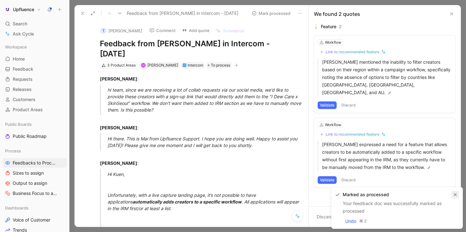
click at [454, 195] on icon "button" at bounding box center [455, 195] width 4 height 4
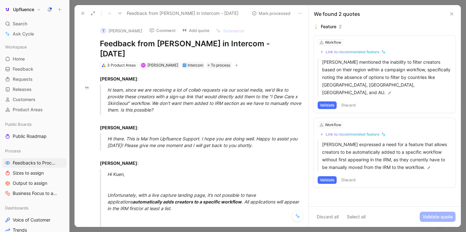
drag, startPoint x: 108, startPoint y: 79, endPoint x: 181, endPoint y: 99, distance: 75.2
click at [181, 99] on div "hi team, since we are receiving a lot of collab requests via our social media, …" at bounding box center [205, 100] width 197 height 27
drag, startPoint x: 181, startPoint y: 99, endPoint x: 119, endPoint y: 75, distance: 65.7
click at [119, 85] on p "hi team, since we are receiving a lot of collab requests via our social media, …" at bounding box center [205, 100] width 197 height 30
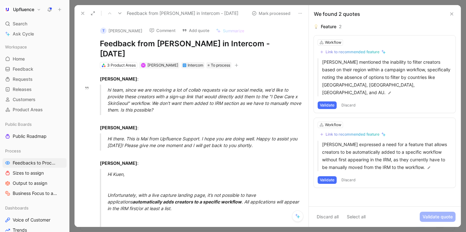
click at [148, 87] on div "hi team, since we are receiving a lot of collab requests via our social media, …" at bounding box center [205, 100] width 197 height 27
drag, startPoint x: 186, startPoint y: 101, endPoint x: 109, endPoint y: 76, distance: 81.0
click at [109, 85] on p "hi team, since we are receiving a lot of collab requests via our social media, …" at bounding box center [205, 100] width 197 height 30
click at [344, 101] on button "Discard" at bounding box center [348, 105] width 19 height 8
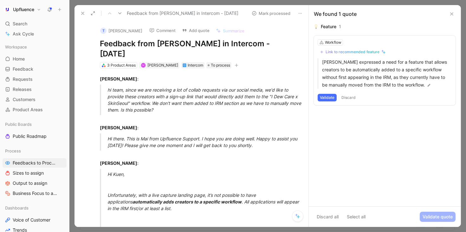
click at [152, 29] on button "Comment" at bounding box center [162, 30] width 32 height 9
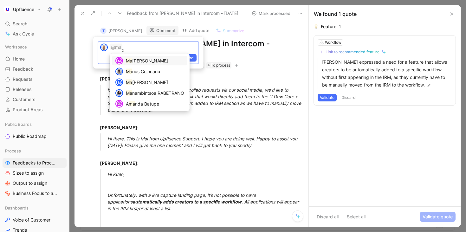
click at [164, 60] on div "Ma [PERSON_NAME]" at bounding box center [155, 61] width 58 height 8
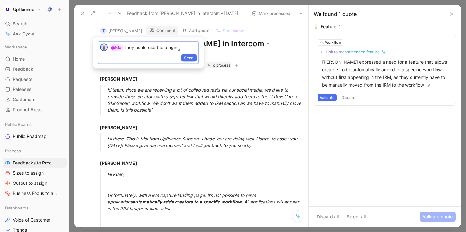
click at [124, 46] on p "@Mai They could use the plugin" at bounding box center [153, 48] width 87 height 8
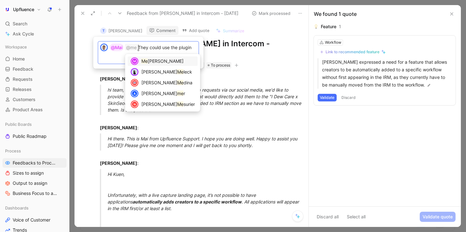
click at [146, 61] on mark "Me" at bounding box center [144, 60] width 6 height 5
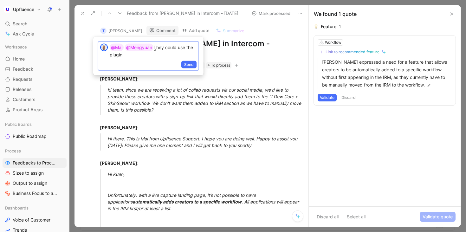
click at [174, 54] on p "@Mai @Mengyuan They could use the plugin" at bounding box center [153, 51] width 87 height 14
click at [156, 46] on p "@Mai @Mengyuan They could use the plugin" at bounding box center [153, 51] width 87 height 14
click at [0, 0] on lt-div at bounding box center [0, 0] width 0 height 0
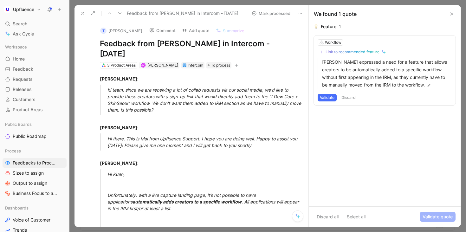
click at [150, 29] on button "Comment" at bounding box center [162, 30] width 32 height 9
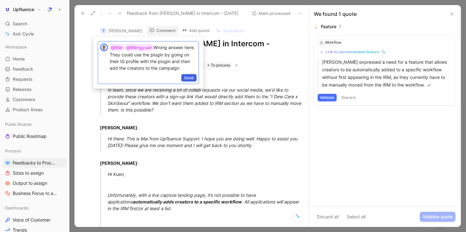
click at [186, 77] on span "Send" at bounding box center [189, 78] width 10 height 6
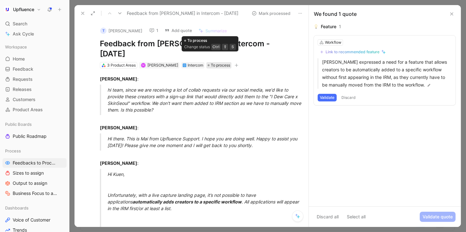
click at [211, 62] on span "To process" at bounding box center [220, 65] width 19 height 6
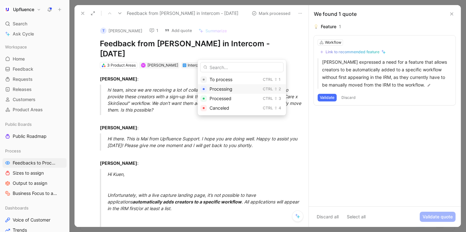
click at [215, 87] on span "Processing" at bounding box center [221, 88] width 23 height 5
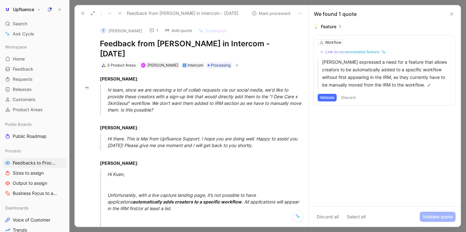
click at [352, 100] on button "Discard" at bounding box center [348, 98] width 19 height 8
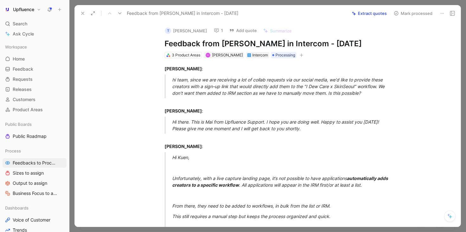
click at [403, 12] on button "Mark processed" at bounding box center [413, 13] width 44 height 9
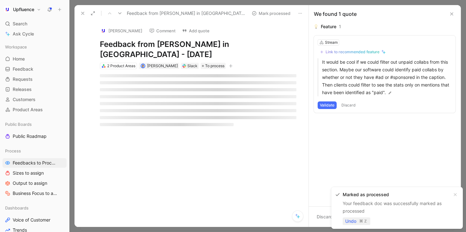
click at [352, 221] on span "Undo" at bounding box center [350, 221] width 11 height 8
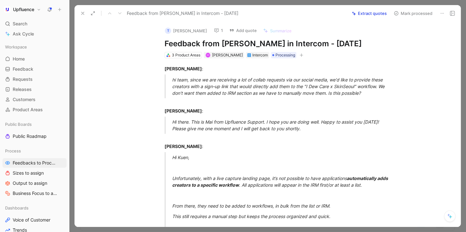
click at [84, 14] on icon at bounding box center [82, 13] width 5 height 5
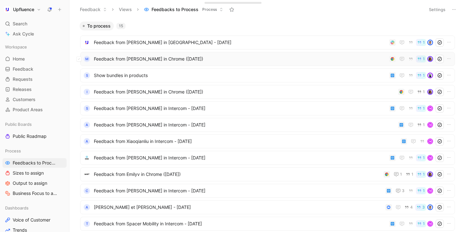
click at [173, 61] on span "Feedback from [PERSON_NAME] in Chrome ([DATE])" at bounding box center [240, 59] width 293 height 8
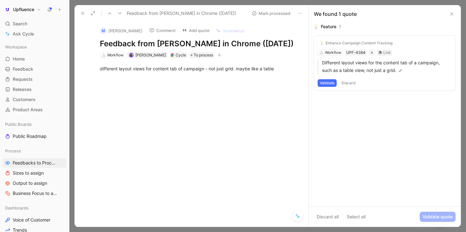
click at [302, 11] on icon at bounding box center [300, 13] width 5 height 5
click at [308, 36] on div "Delete" at bounding box center [336, 36] width 58 height 8
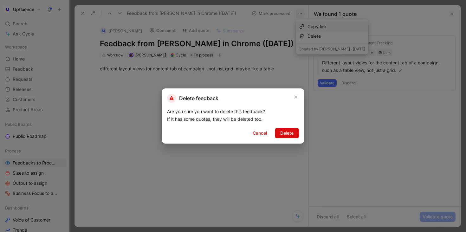
click at [286, 131] on span "Delete" at bounding box center [286, 133] width 13 height 8
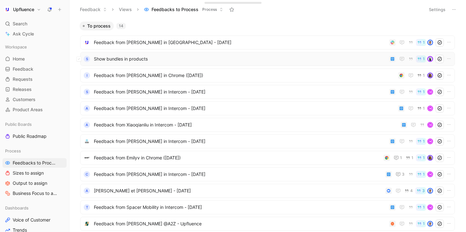
click at [223, 56] on span "Show bundles in products" at bounding box center [240, 59] width 293 height 8
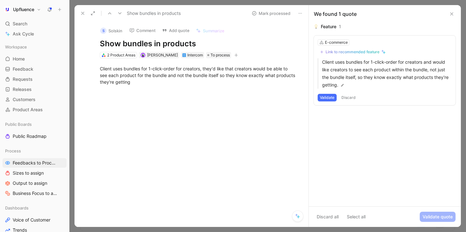
click at [349, 97] on button "Discard" at bounding box center [348, 98] width 19 height 8
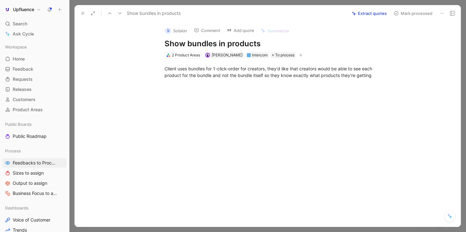
click at [415, 15] on button "Mark processed" at bounding box center [413, 13] width 44 height 9
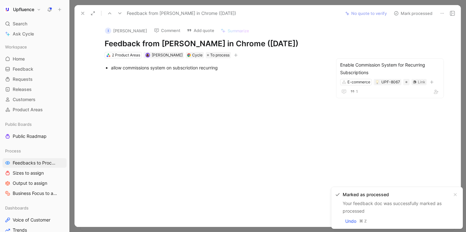
click at [416, 15] on button "Mark processed" at bounding box center [413, 13] width 44 height 9
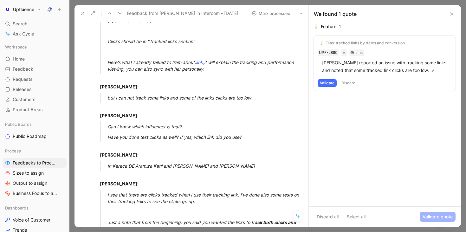
scroll to position [192, 0]
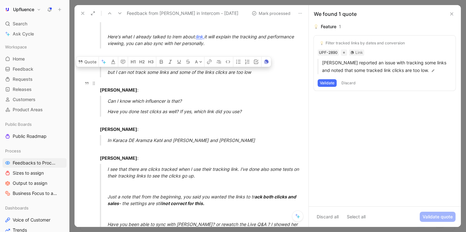
drag, startPoint x: 106, startPoint y: 72, endPoint x: 275, endPoint y: 78, distance: 170.0
click at [275, 78] on div "[PERSON_NAME] : Influencer needs help [PERSON_NAME] : Other Büşra Sakınmaz : Ho…" at bounding box center [198, 168] width 221 height 584
click at [253, 78] on p "[PERSON_NAME] :" at bounding box center [198, 86] width 221 height 17
drag, startPoint x: 258, startPoint y: 71, endPoint x: 107, endPoint y: 72, distance: 151.8
click at [107, 72] on blockquote "but I can not track some links and some of the links clicks are too low" at bounding box center [198, 72] width 221 height 10
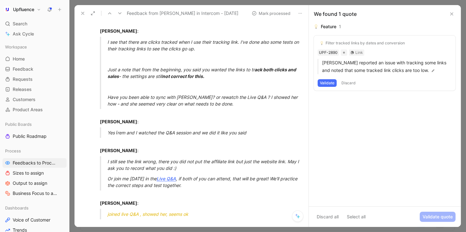
scroll to position [322, 0]
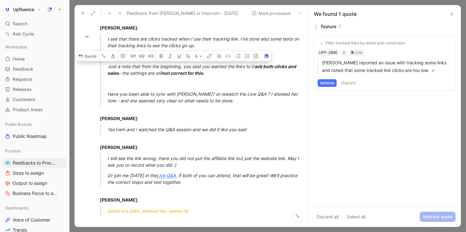
drag, startPoint x: 106, startPoint y: 64, endPoint x: 237, endPoint y: 100, distance: 135.6
click at [237, 100] on blockquote "I see that there are clicks tracked when I use their tracking link. I've done a…" at bounding box center [198, 70] width 221 height 72
click at [352, 82] on button "Discard" at bounding box center [348, 83] width 19 height 8
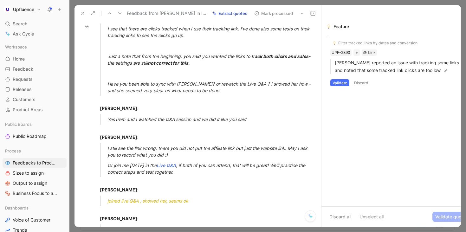
scroll to position [312, 0]
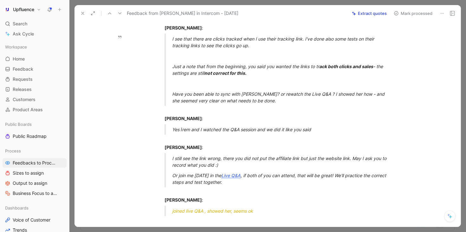
click at [248, 78] on p at bounding box center [281, 83] width 219 height 10
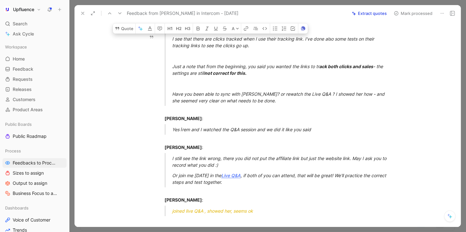
drag, startPoint x: 264, startPoint y: 75, endPoint x: 171, endPoint y: 37, distance: 100.8
click at [171, 37] on blockquote "I see that there are clicks tracked when I use their tracking link. I've done a…" at bounding box center [273, 70] width 243 height 72
click at [128, 29] on button "Quote" at bounding box center [124, 28] width 23 height 10
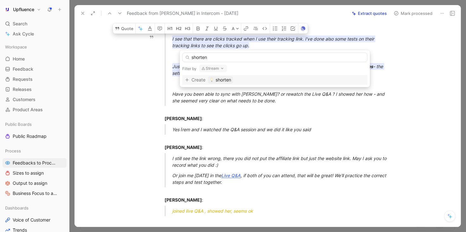
type input "shorten"
click at [217, 67] on button "Stream" at bounding box center [213, 69] width 28 height 8
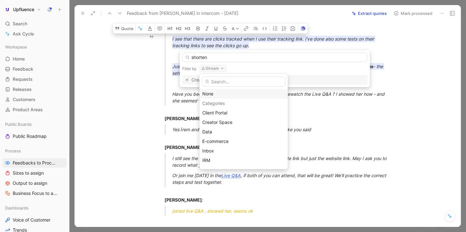
click at [210, 94] on div "None" at bounding box center [243, 94] width 83 height 8
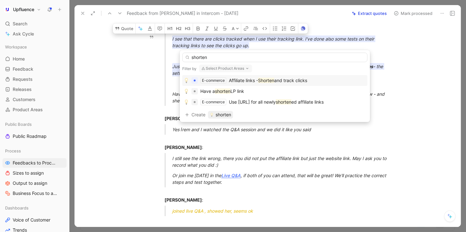
click at [258, 81] on span "Affiliate links -" at bounding box center [243, 80] width 29 height 5
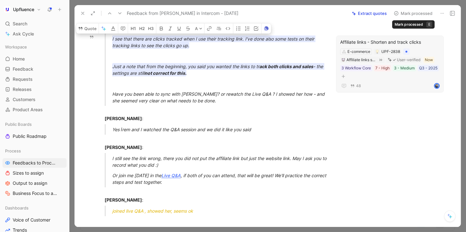
click at [406, 11] on button "Mark processed" at bounding box center [413, 13] width 44 height 9
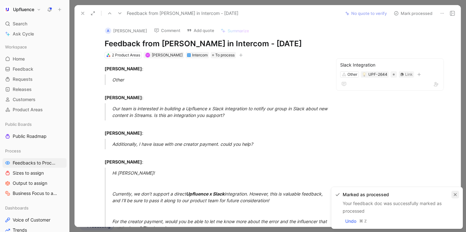
click at [456, 193] on icon "button" at bounding box center [455, 194] width 3 height 3
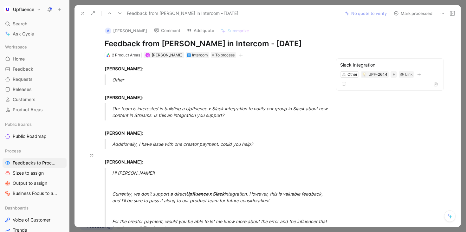
click at [413, 11] on button "Mark processed" at bounding box center [413, 13] width 44 height 9
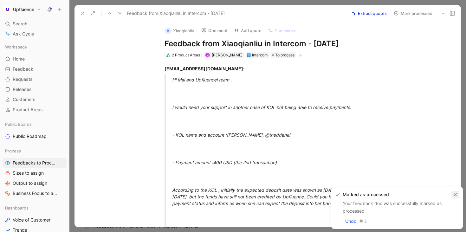
click at [455, 196] on icon "button" at bounding box center [455, 195] width 4 height 4
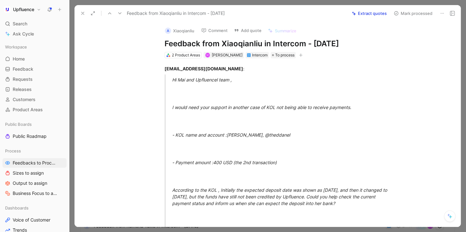
click at [84, 14] on icon at bounding box center [82, 13] width 5 height 5
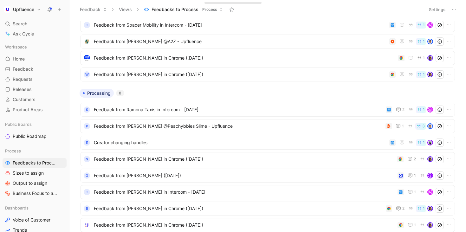
scroll to position [151, 0]
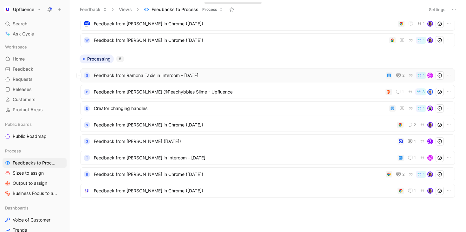
click at [224, 79] on div "S Feedback from Ramona Taxis in Intercom - [DATE] 2 1 M" at bounding box center [267, 75] width 370 height 8
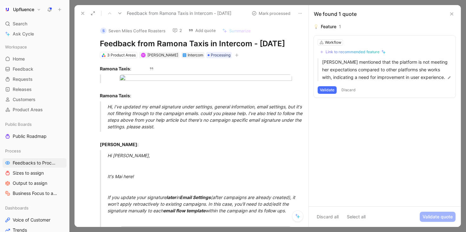
click at [178, 29] on button "2" at bounding box center [177, 30] width 15 height 9
click at [178, 28] on button "2" at bounding box center [177, 30] width 15 height 9
click at [345, 90] on button "Discard" at bounding box center [348, 90] width 19 height 8
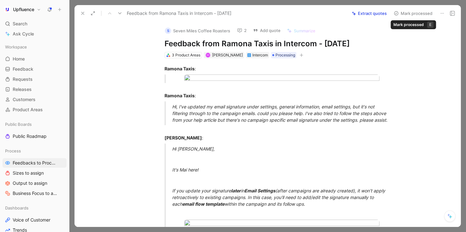
click at [412, 12] on button "Mark processed" at bounding box center [413, 13] width 44 height 9
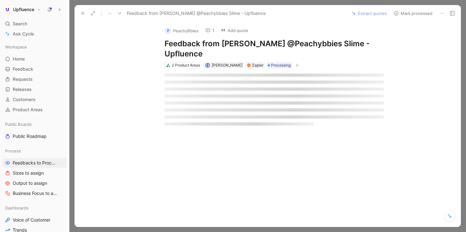
scroll to position [134, 0]
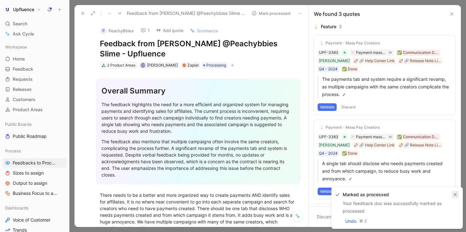
click at [454, 193] on icon "button" at bounding box center [455, 195] width 4 height 4
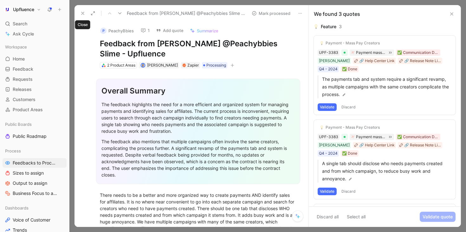
click at [81, 12] on use at bounding box center [82, 13] width 3 height 3
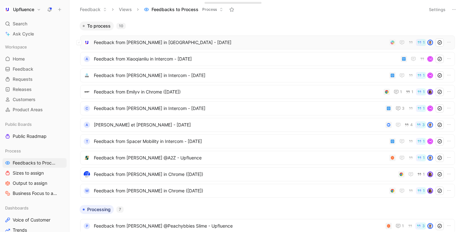
click at [229, 43] on span "Feedback from [PERSON_NAME] in [GEOGRAPHIC_DATA] - [DATE]" at bounding box center [240, 43] width 293 height 8
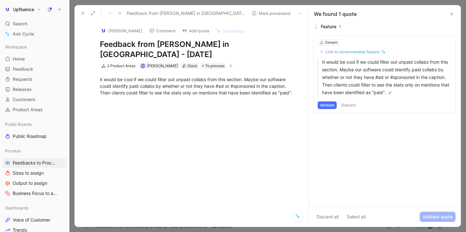
click at [352, 54] on div "Link to recommended feature" at bounding box center [353, 51] width 54 height 5
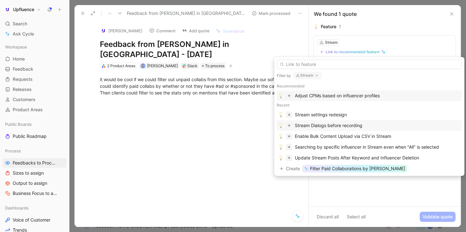
click at [344, 128] on div "Stream Dialogs before recording" at bounding box center [329, 126] width 68 height 8
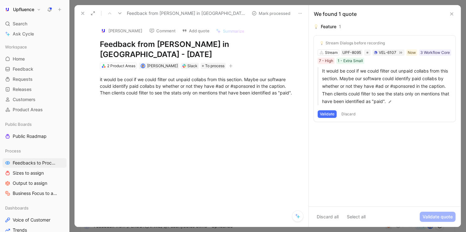
click at [81, 14] on icon at bounding box center [82, 13] width 5 height 5
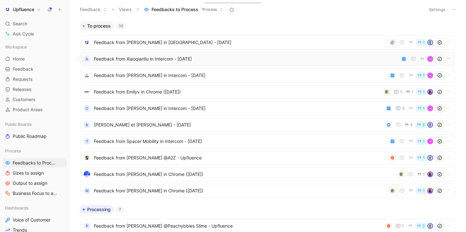
click at [282, 61] on span "Feedback from Xiaoqianliu in Intercom - [DATE]" at bounding box center [246, 59] width 304 height 8
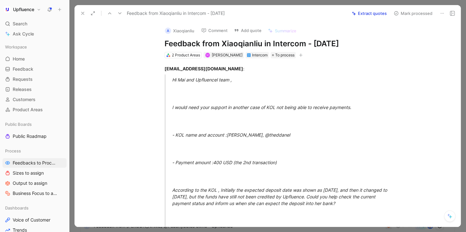
click at [85, 16] on button at bounding box center [82, 13] width 9 height 9
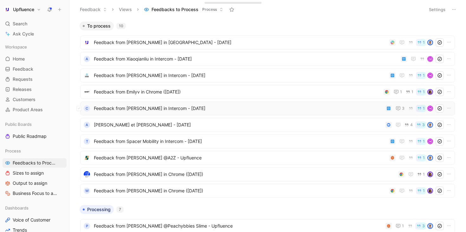
click at [189, 106] on span "Feedback from [PERSON_NAME] in Intercom - [DATE]" at bounding box center [238, 109] width 289 height 8
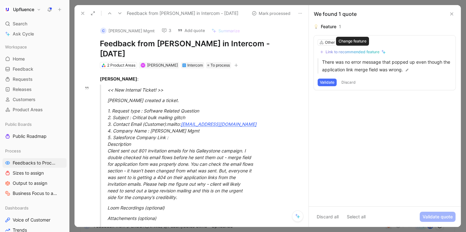
click at [352, 50] on div "Link to recommended feature" at bounding box center [353, 51] width 54 height 5
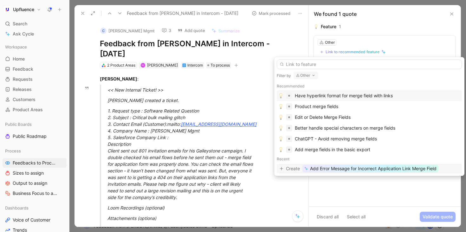
click at [362, 168] on span "Add Error Message for Incorrect Application Link Merge Field" at bounding box center [373, 169] width 126 height 8
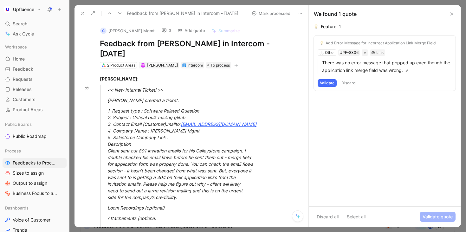
click at [367, 44] on div "Add Error Message for Incorrect Application Link Merge Field" at bounding box center [381, 43] width 110 height 5
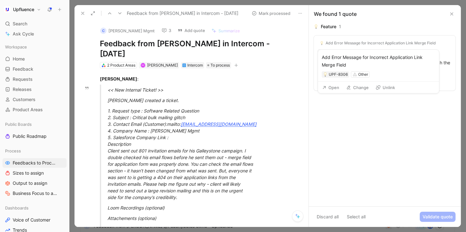
click at [382, 88] on button "Unlink" at bounding box center [385, 87] width 25 height 9
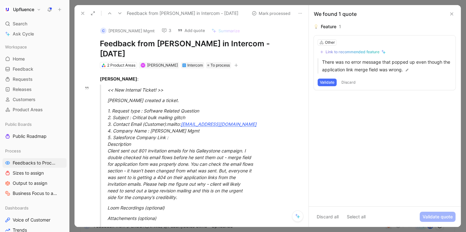
click at [369, 50] on div "Link to recommended feature" at bounding box center [353, 51] width 54 height 5
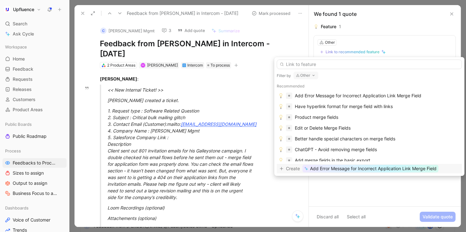
click at [374, 167] on span "Add Error Message for Incorrect Application Link Merge Field" at bounding box center [373, 169] width 126 height 8
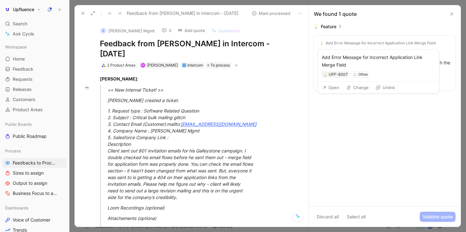
click at [385, 88] on button "Unlink" at bounding box center [385, 87] width 25 height 9
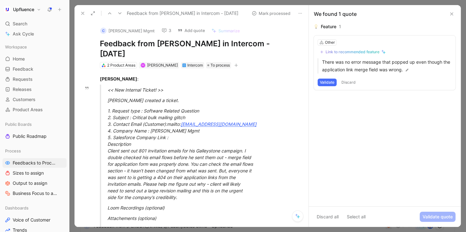
click at [360, 52] on div "Link to recommended feature" at bounding box center [353, 51] width 54 height 5
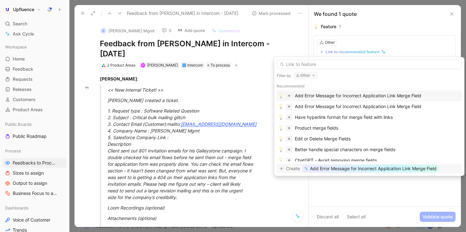
click at [382, 167] on span "Add Error Message for Incorrect Application Link Merge Field" at bounding box center [373, 169] width 126 height 8
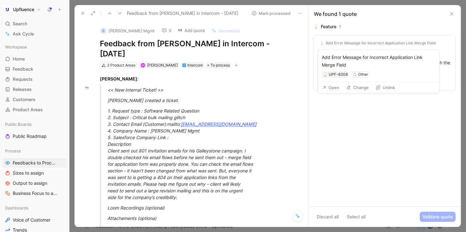
click at [331, 89] on button "Open" at bounding box center [330, 87] width 23 height 9
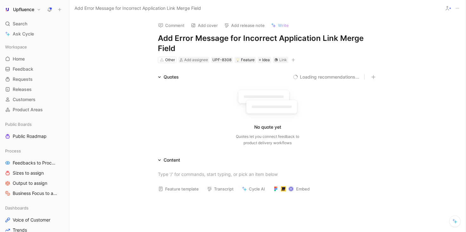
click at [459, 12] on button at bounding box center [457, 8] width 9 height 9
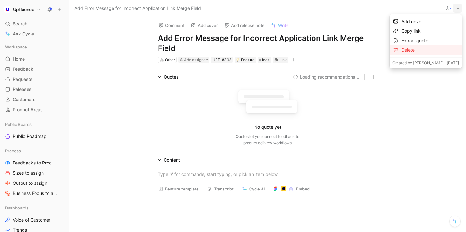
click at [430, 48] on div "Delete" at bounding box center [430, 50] width 58 height 8
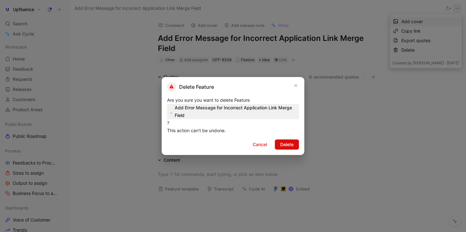
click at [285, 147] on span "Delete" at bounding box center [286, 145] width 13 height 8
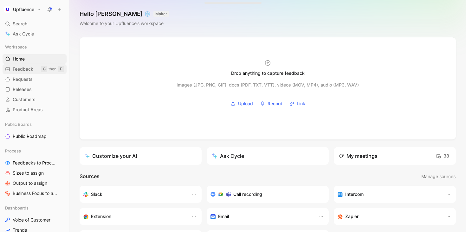
click at [23, 68] on span "Feedback" at bounding box center [23, 69] width 21 height 6
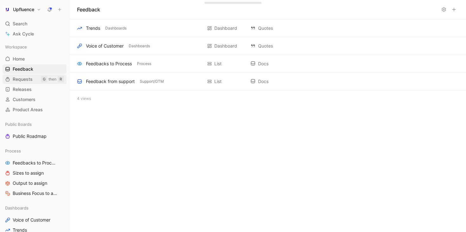
click at [20, 79] on span "Requests" at bounding box center [23, 79] width 20 height 6
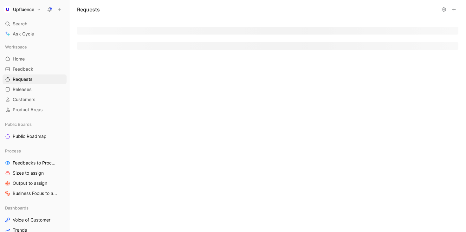
click at [35, 159] on link "Feedbacks to Process" at bounding box center [35, 163] width 64 height 10
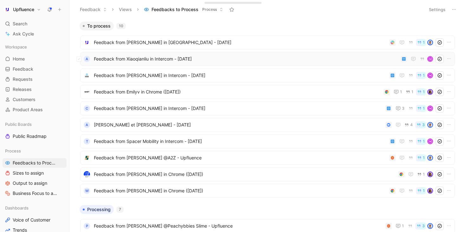
click at [294, 58] on span "Feedback from Xiaoqianliu in Intercom - [DATE]" at bounding box center [246, 59] width 304 height 8
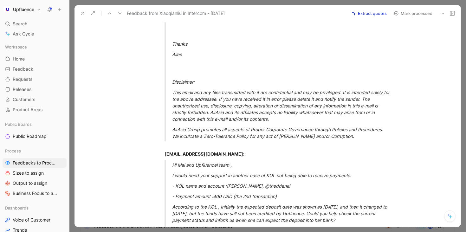
scroll to position [88, 0]
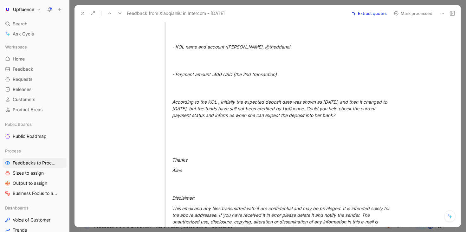
click at [85, 10] on button at bounding box center [82, 13] width 9 height 9
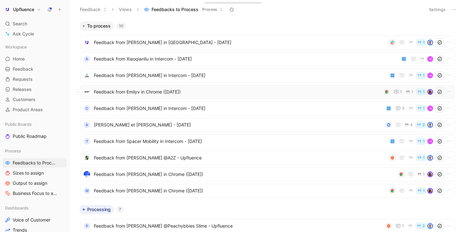
click at [222, 89] on span "Feedback from Emilyv in Chrome ([DATE])" at bounding box center [237, 92] width 287 height 8
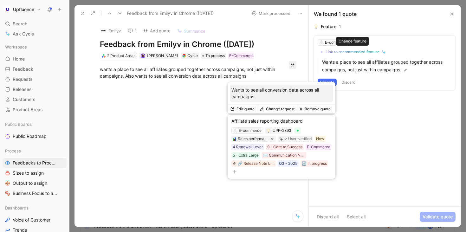
click at [344, 51] on div "Link to recommended feature" at bounding box center [353, 51] width 54 height 5
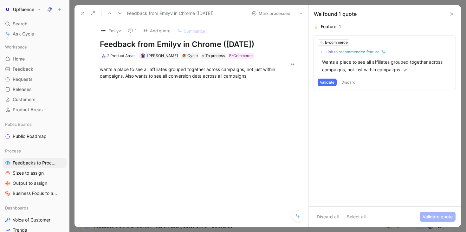
click at [117, 13] on icon at bounding box center [119, 13] width 5 height 5
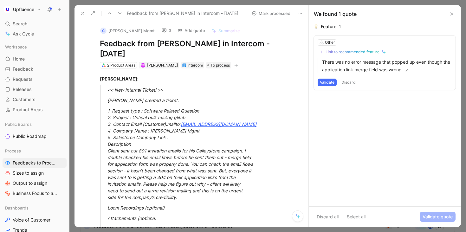
click at [117, 13] on icon at bounding box center [119, 13] width 5 height 5
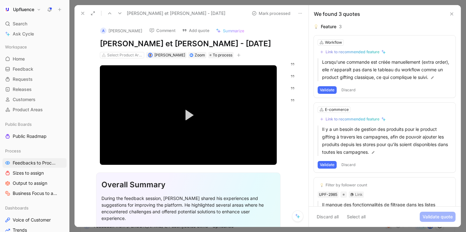
click at [120, 12] on icon at bounding box center [119, 13] width 5 height 5
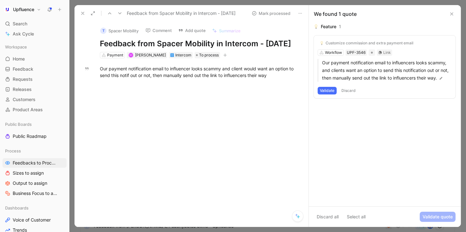
click at [122, 12] on icon at bounding box center [119, 13] width 5 height 5
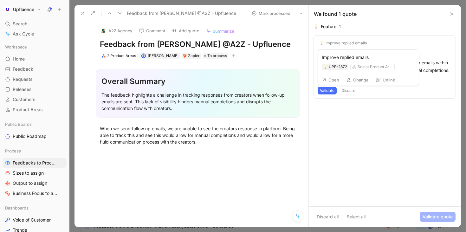
click at [380, 79] on icon at bounding box center [378, 79] width 5 height 5
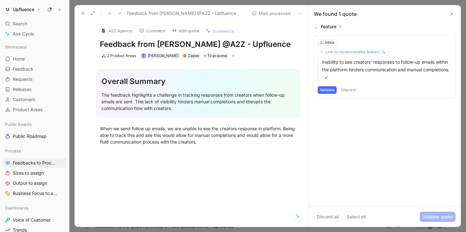
click at [364, 53] on div "Link to recommended feature" at bounding box center [353, 51] width 54 height 5
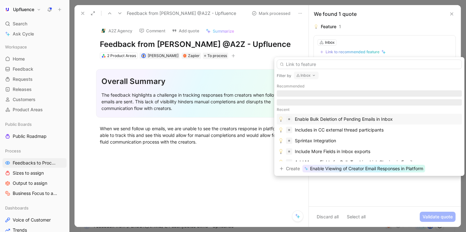
click at [345, 116] on div "Enable Bulk Deletion of Pending Emails in Inbox" at bounding box center [344, 119] width 98 height 8
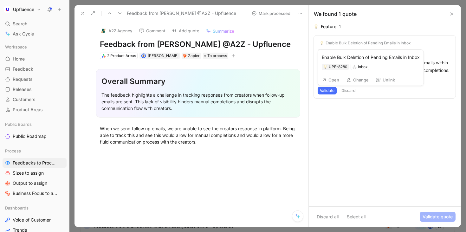
click at [379, 82] on icon at bounding box center [378, 79] width 5 height 5
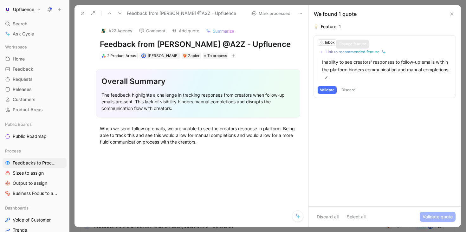
click at [353, 50] on div "Link to recommended feature" at bounding box center [353, 51] width 54 height 5
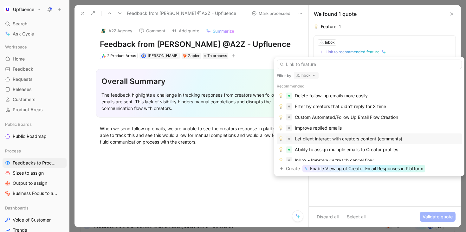
click at [328, 141] on div "Let client interact with creators content (comments)" at bounding box center [348, 139] width 107 height 8
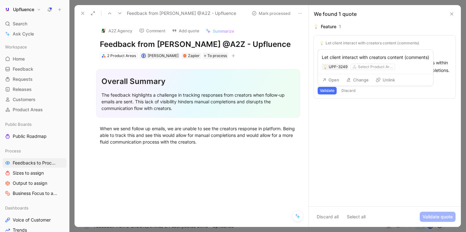
click at [377, 79] on use at bounding box center [378, 80] width 4 height 4
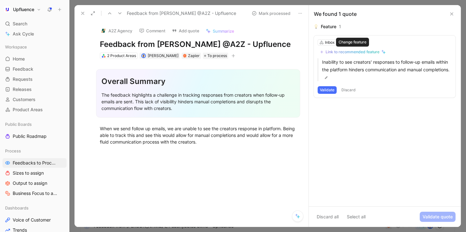
click at [360, 51] on div "Link to recommended feature" at bounding box center [353, 51] width 54 height 5
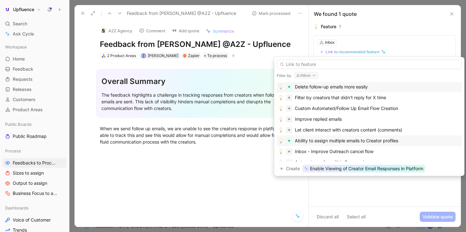
scroll to position [10, 0]
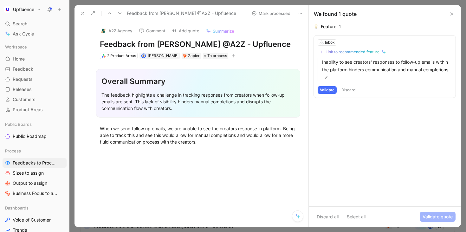
click at [363, 49] on div "Link to recommended feature" at bounding box center [353, 51] width 54 height 5
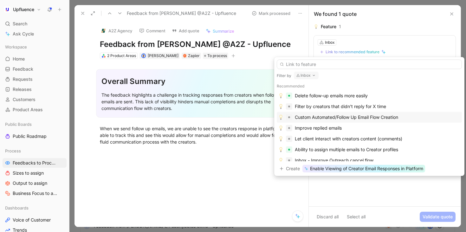
click at [361, 117] on div "Custom Automated/Follow Up Email Flow Creation" at bounding box center [346, 117] width 103 height 8
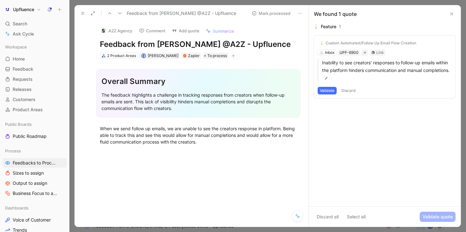
click at [273, 13] on button "Mark processed" at bounding box center [271, 13] width 44 height 9
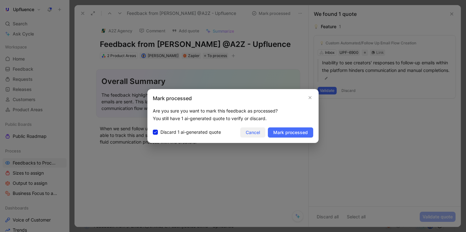
click at [247, 132] on span "Cancel" at bounding box center [253, 133] width 14 height 8
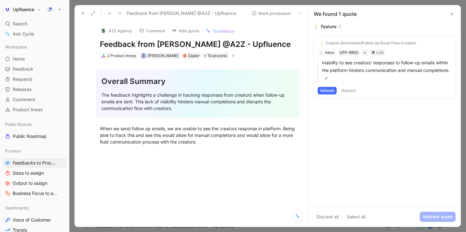
click at [326, 92] on button "Validate" at bounding box center [327, 91] width 19 height 8
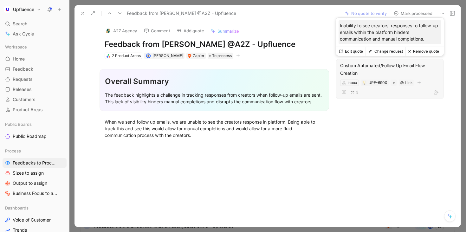
click at [399, 51] on button "Change request" at bounding box center [385, 51] width 40 height 9
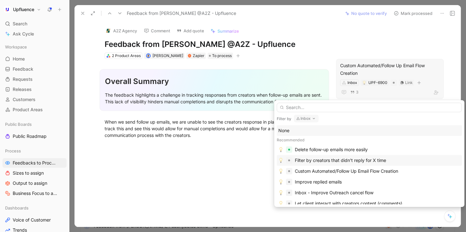
click at [375, 164] on div "Filter by creators that didn't reply for X time" at bounding box center [369, 160] width 185 height 11
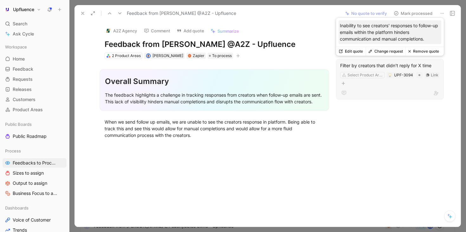
click at [392, 65] on div "Filter by creators that didn't reply for X time" at bounding box center [390, 66] width 100 height 8
click at [419, 52] on button "Remove quote" at bounding box center [423, 51] width 36 height 9
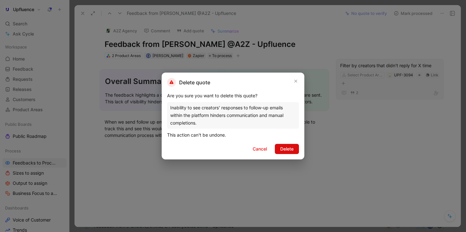
click at [284, 149] on span "Delete" at bounding box center [286, 149] width 13 height 8
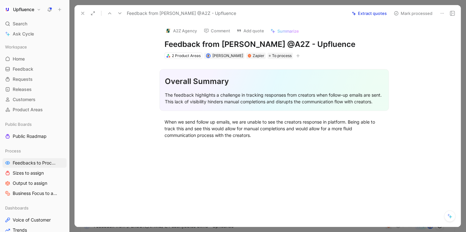
click at [371, 15] on button "Extract quotes" at bounding box center [369, 13] width 41 height 9
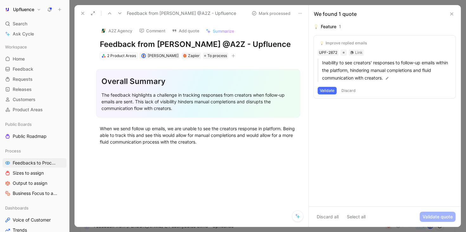
click at [328, 91] on button "Validate" at bounding box center [327, 91] width 19 height 8
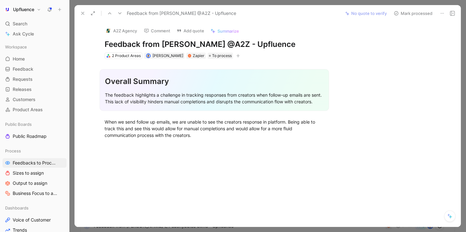
click at [374, 10] on button "No quote to verify" at bounding box center [365, 13] width 47 height 9
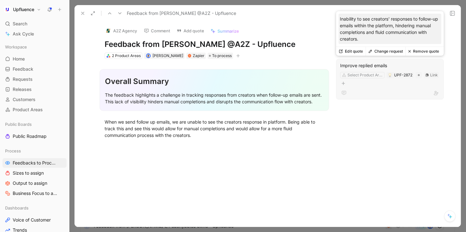
click at [429, 50] on button "Remove quote" at bounding box center [423, 51] width 36 height 9
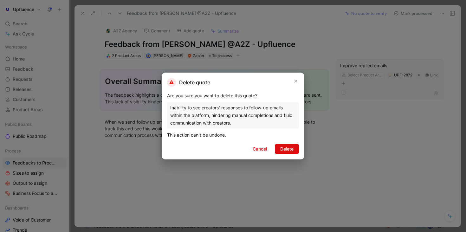
click at [291, 149] on span "Delete" at bounding box center [286, 149] width 13 height 8
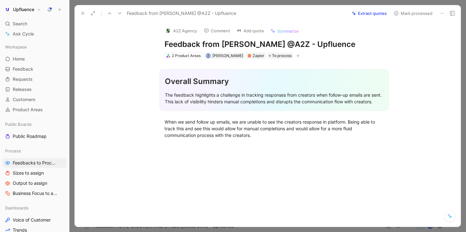
click at [106, 14] on button at bounding box center [109, 13] width 9 height 9
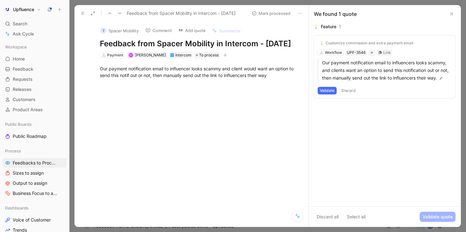
click at [326, 89] on button "Validate" at bounding box center [327, 91] width 19 height 8
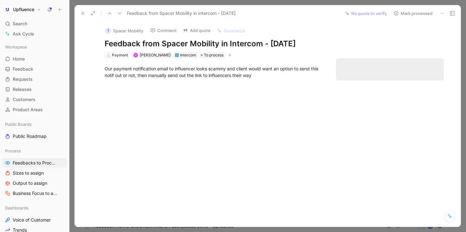
click at [409, 14] on button "Mark processed" at bounding box center [413, 13] width 44 height 9
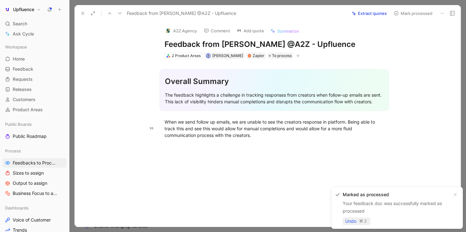
click at [354, 221] on span "Undo" at bounding box center [350, 221] width 11 height 8
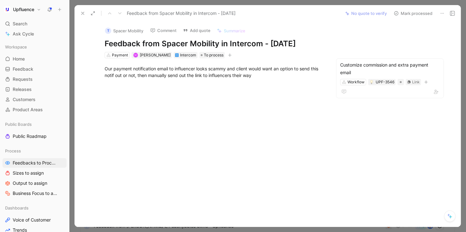
click at [406, 16] on button "Mark processed" at bounding box center [413, 13] width 44 height 9
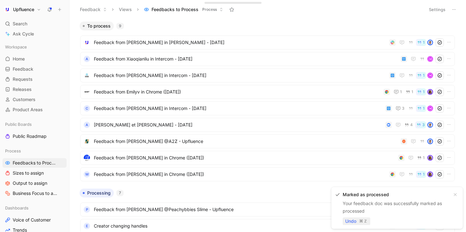
drag, startPoint x: 352, startPoint y: 222, endPoint x: 355, endPoint y: 216, distance: 6.5
click at [352, 222] on span "Undo" at bounding box center [350, 221] width 11 height 8
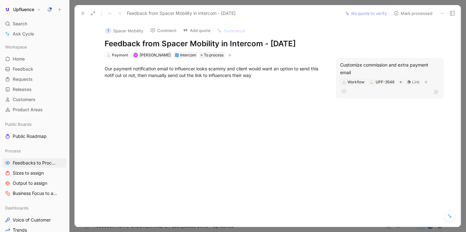
click at [371, 75] on div "Customize commission and extra payment email" at bounding box center [390, 68] width 100 height 15
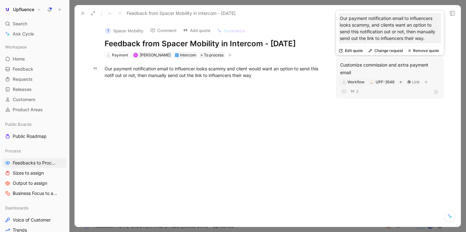
click at [422, 50] on button "Remove quote" at bounding box center [423, 50] width 36 height 9
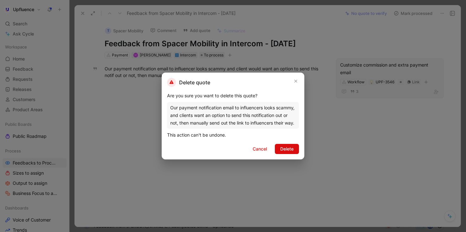
click at [288, 149] on span "Delete" at bounding box center [286, 149] width 13 height 8
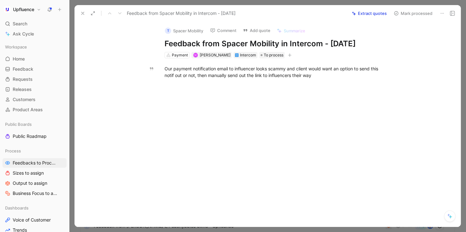
click at [83, 12] on use at bounding box center [82, 13] width 3 height 3
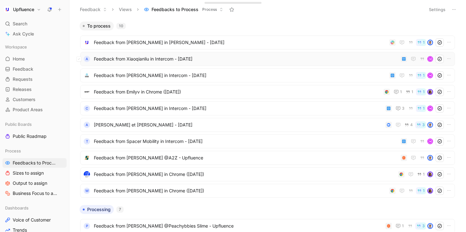
click at [191, 60] on span "Feedback from Xiaoqianliu in Intercom - [DATE]" at bounding box center [246, 59] width 304 height 8
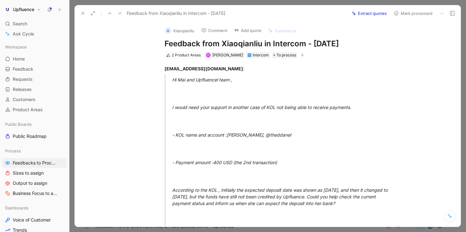
click at [84, 15] on icon at bounding box center [82, 13] width 5 height 5
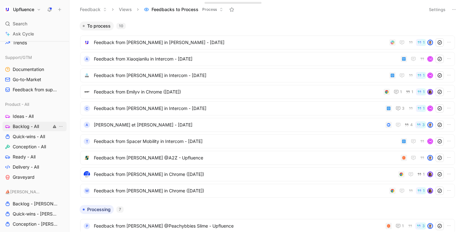
scroll to position [196, 0]
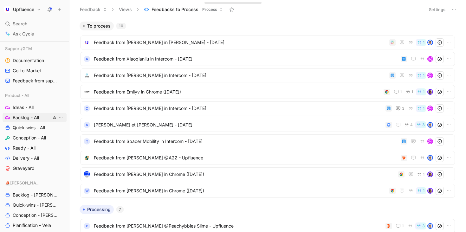
click at [29, 120] on span "Backlog - All" at bounding box center [26, 117] width 26 height 6
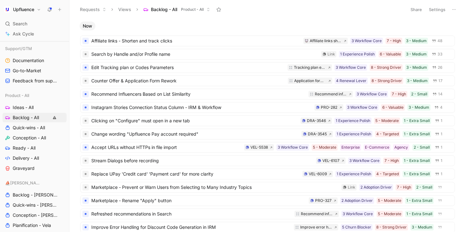
click at [445, 9] on button "Settings" at bounding box center [437, 9] width 22 height 9
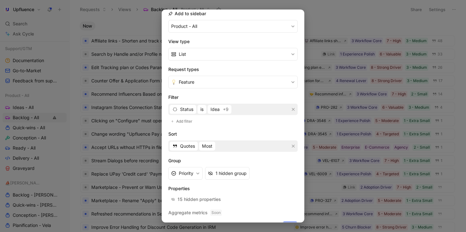
scroll to position [89, 0]
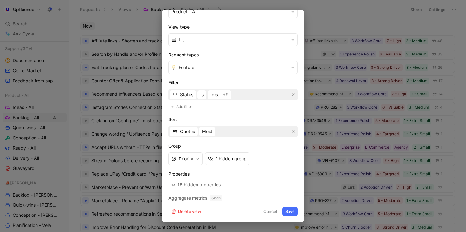
click at [247, 98] on div "Status is Idea +9" at bounding box center [232, 94] width 129 height 11
click at [232, 130] on div "Quotes Most" at bounding box center [232, 131] width 129 height 11
click at [184, 132] on span "Quotes" at bounding box center [187, 132] width 15 height 8
click at [197, 160] on icon "button" at bounding box center [198, 159] width 4 height 4
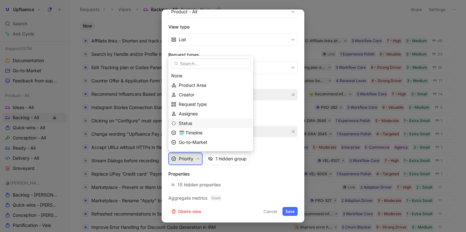
scroll to position [65, 0]
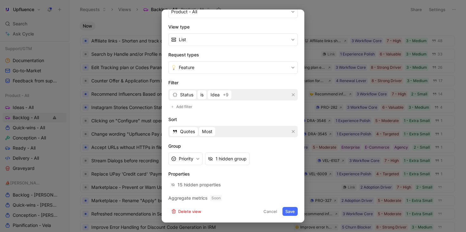
click at [196, 199] on h2 "Aggregate metrics Soon" at bounding box center [232, 198] width 129 height 8
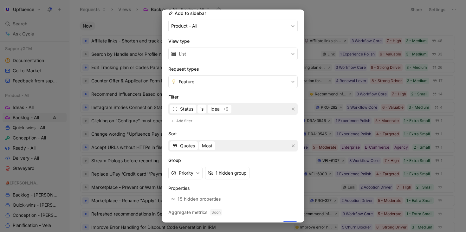
scroll to position [67, 0]
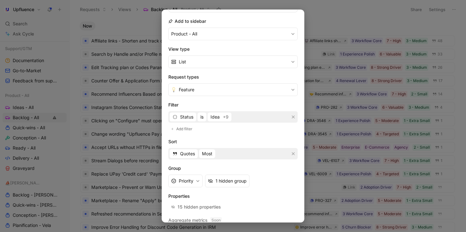
click at [259, 114] on div "Status is Idea +9" at bounding box center [232, 116] width 129 height 11
click at [175, 114] on icon "button" at bounding box center [174, 116] width 5 height 5
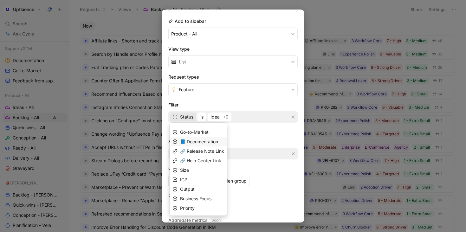
scroll to position [0, 0]
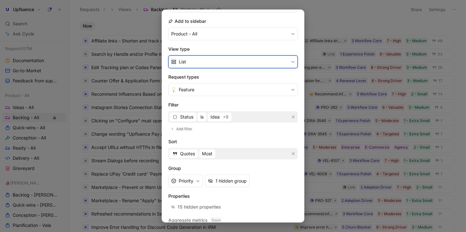
click at [238, 61] on button "List" at bounding box center [232, 61] width 129 height 13
click at [219, 97] on div "Table Soon" at bounding box center [231, 96] width 126 height 10
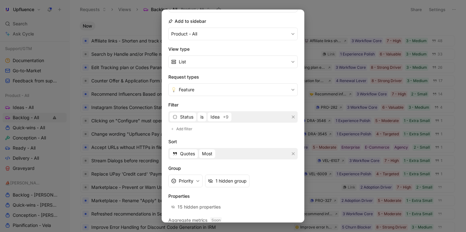
scroll to position [89, 0]
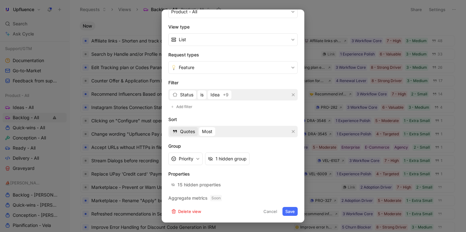
click at [190, 131] on span "Quotes" at bounding box center [187, 132] width 15 height 8
click at [202, 129] on span "Most" at bounding box center [207, 132] width 10 height 8
click at [185, 108] on span "Add filter" at bounding box center [184, 107] width 17 height 6
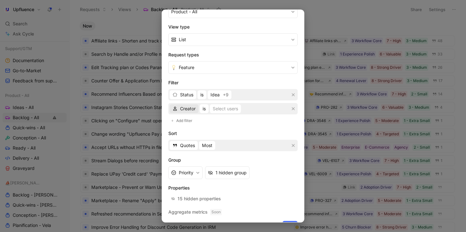
click at [184, 107] on span "Creator" at bounding box center [188, 109] width 16 height 8
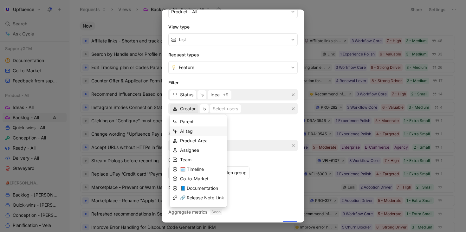
scroll to position [55, 0]
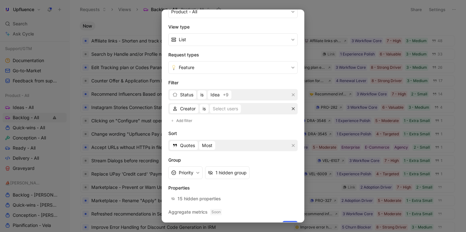
click at [291, 109] on icon "button" at bounding box center [293, 109] width 4 height 4
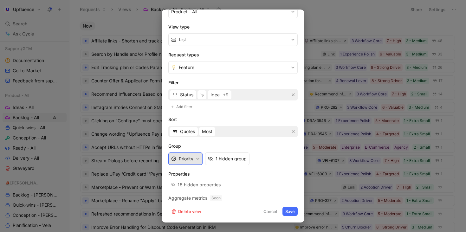
click at [201, 159] on button "Priority" at bounding box center [185, 158] width 34 height 13
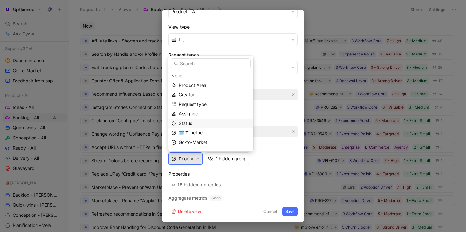
scroll to position [65, 0]
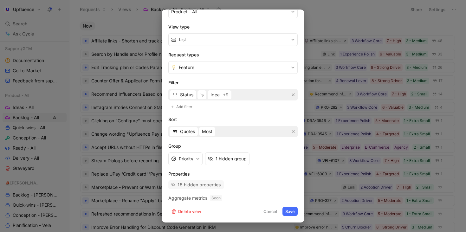
click at [213, 181] on div "15 hidden properties" at bounding box center [199, 185] width 43 height 8
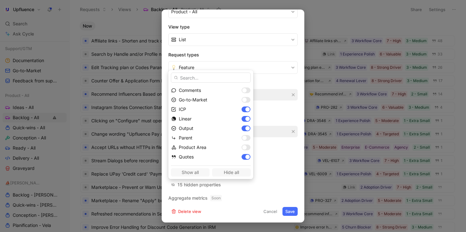
scroll to position [132, 0]
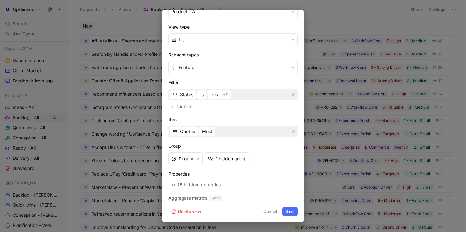
click at [201, 201] on h2 "Aggregate metrics Soon" at bounding box center [232, 198] width 129 height 8
drag, startPoint x: 224, startPoint y: 201, endPoint x: 162, endPoint y: 200, distance: 62.5
click at [162, 200] on div "Request view settings Icon Name Backlog - All Description Add to sidebar Produc…" at bounding box center [233, 116] width 143 height 213
click at [237, 193] on form "Icon Name Backlog - All Description Add to sidebar Product - All View type List…" at bounding box center [232, 78] width 129 height 276
drag, startPoint x: 168, startPoint y: 197, endPoint x: 254, endPoint y: 197, distance: 86.2
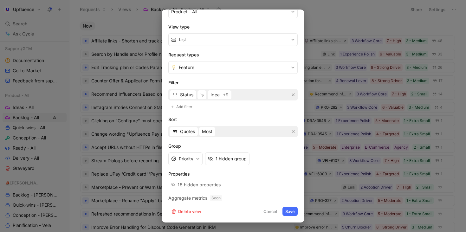
click at [254, 197] on div "Request view settings Icon Name Backlog - All Description Add to sidebar Produc…" at bounding box center [233, 116] width 143 height 213
click at [211, 197] on span "Soon" at bounding box center [216, 198] width 12 height 6
click at [271, 213] on button "Cancel" at bounding box center [270, 211] width 19 height 9
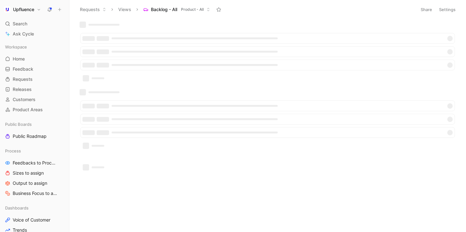
click at [442, 11] on button "Settings" at bounding box center [447, 9] width 22 height 9
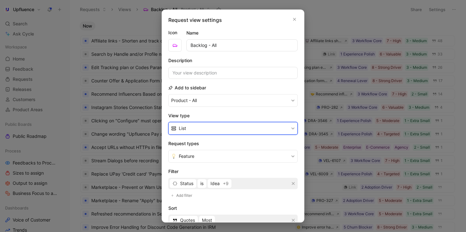
click at [223, 131] on button "List" at bounding box center [232, 128] width 129 height 13
click at [216, 159] on div "Table" at bounding box center [235, 162] width 113 height 8
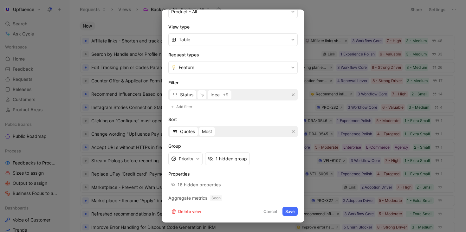
click at [288, 213] on button "Save" at bounding box center [289, 211] width 15 height 9
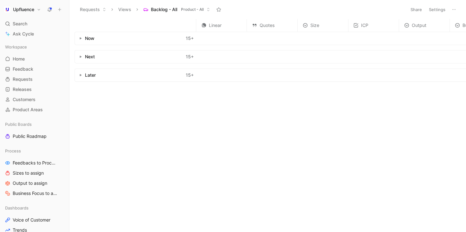
click at [80, 38] on use "button" at bounding box center [81, 38] width 2 height 2
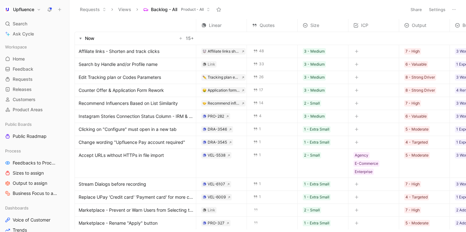
scroll to position [0, 104]
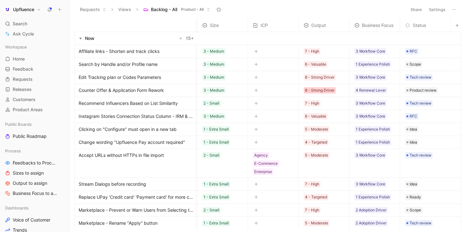
click at [311, 90] on div "8 - Strong Driver" at bounding box center [319, 90] width 29 height 6
click at [315, 76] on div "8 - Strong Driver" at bounding box center [319, 77] width 29 height 6
click at [312, 25] on span "Output" at bounding box center [318, 26] width 15 height 8
click at [78, 51] on div "Affiliate links - Shorten and track clicks" at bounding box center [135, 51] width 121 height 13
click at [371, 78] on div "3 Workflow Core" at bounding box center [370, 77] width 29 height 6
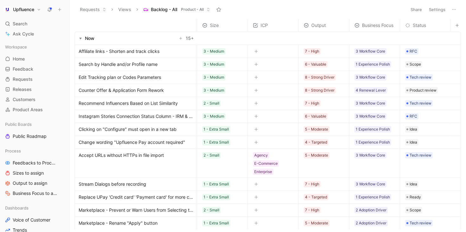
click at [422, 27] on span "Status" at bounding box center [419, 26] width 13 height 8
click at [456, 25] on use "button" at bounding box center [457, 25] width 3 height 3
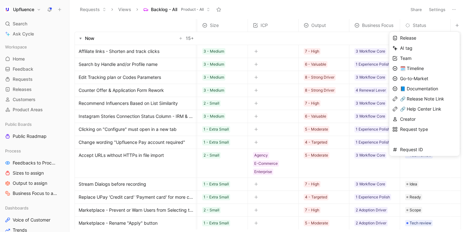
click at [441, 23] on div at bounding box center [233, 116] width 466 height 232
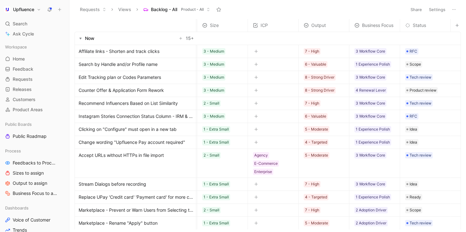
click at [435, 8] on button "Settings" at bounding box center [437, 9] width 22 height 9
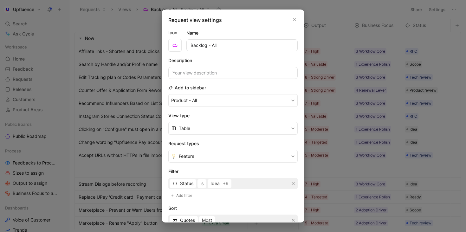
scroll to position [89, 0]
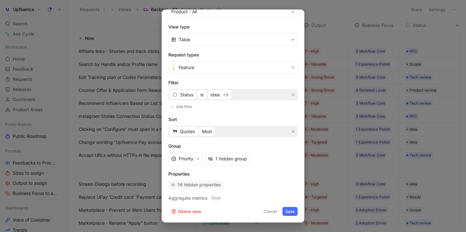
click at [207, 182] on div "16 hidden properties" at bounding box center [199, 185] width 43 height 8
click at [263, 209] on button "Cancel" at bounding box center [270, 211] width 19 height 9
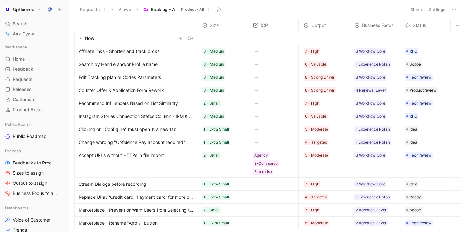
click at [453, 28] on button "button" at bounding box center [457, 25] width 9 height 9
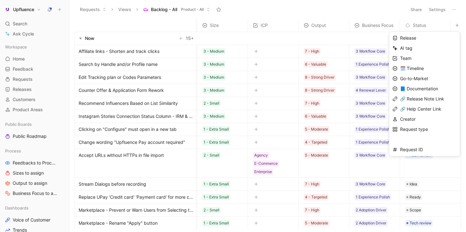
click at [371, 12] on div at bounding box center [233, 116] width 466 height 232
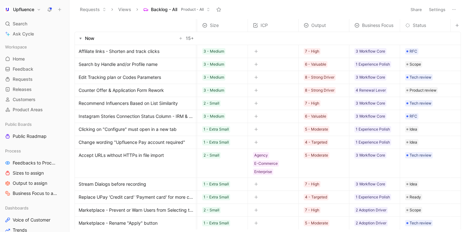
click at [51, 8] on use at bounding box center [50, 9] width 4 height 4
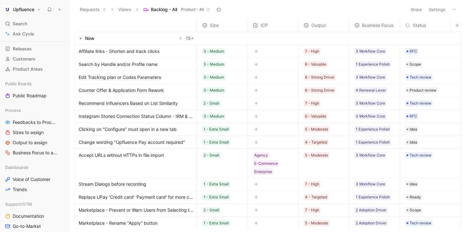
scroll to position [0, 0]
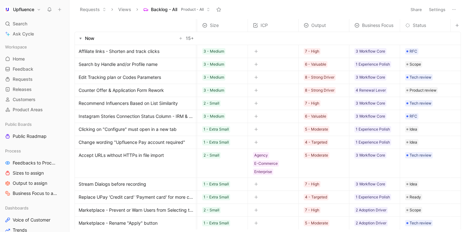
click at [437, 10] on button "Settings" at bounding box center [437, 9] width 22 height 9
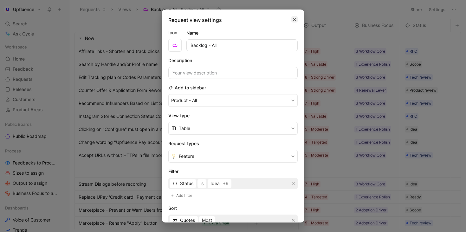
click at [293, 19] on button "button" at bounding box center [294, 19] width 6 height 6
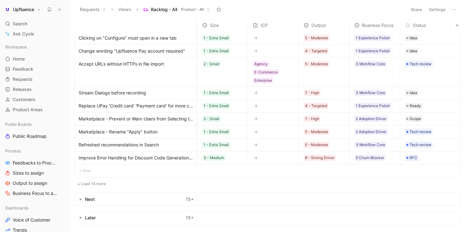
scroll to position [91, 104]
click at [80, 202] on button "button" at bounding box center [80, 200] width 6 height 6
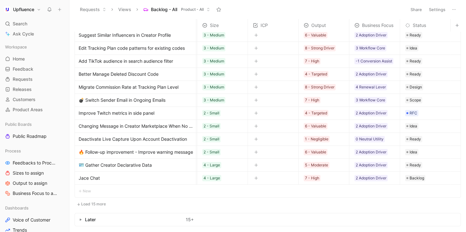
scroll to position [313, 104]
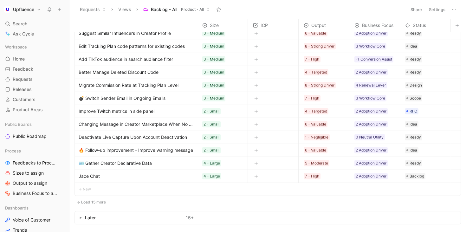
click at [81, 217] on use "button" at bounding box center [81, 218] width 2 height 2
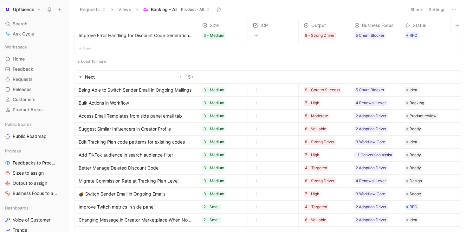
scroll to position [198, 104]
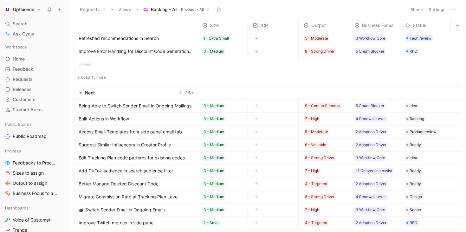
drag, startPoint x: 106, startPoint y: 108, endPoint x: 104, endPoint y: 129, distance: 21.0
click at [104, 129] on tbody "Now 15 + Affiliate links - Shorten and track clicks Affiliate links shorten and…" at bounding box center [217, 204] width 487 height 741
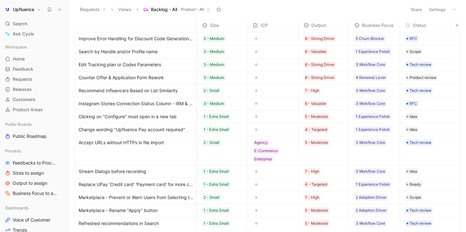
scroll to position [0, 104]
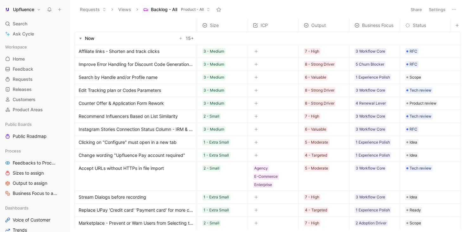
click at [254, 49] on icon "button" at bounding box center [256, 51] width 4 height 4
click at [313, 52] on div "7 - High" at bounding box center [312, 51] width 14 height 6
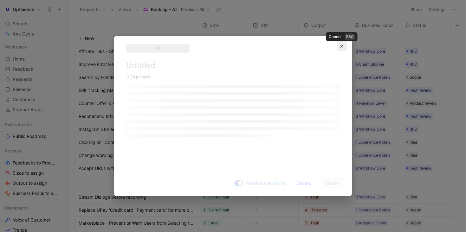
click at [342, 44] on button "button" at bounding box center [342, 46] width 10 height 10
